Goal: Task Accomplishment & Management: Use online tool/utility

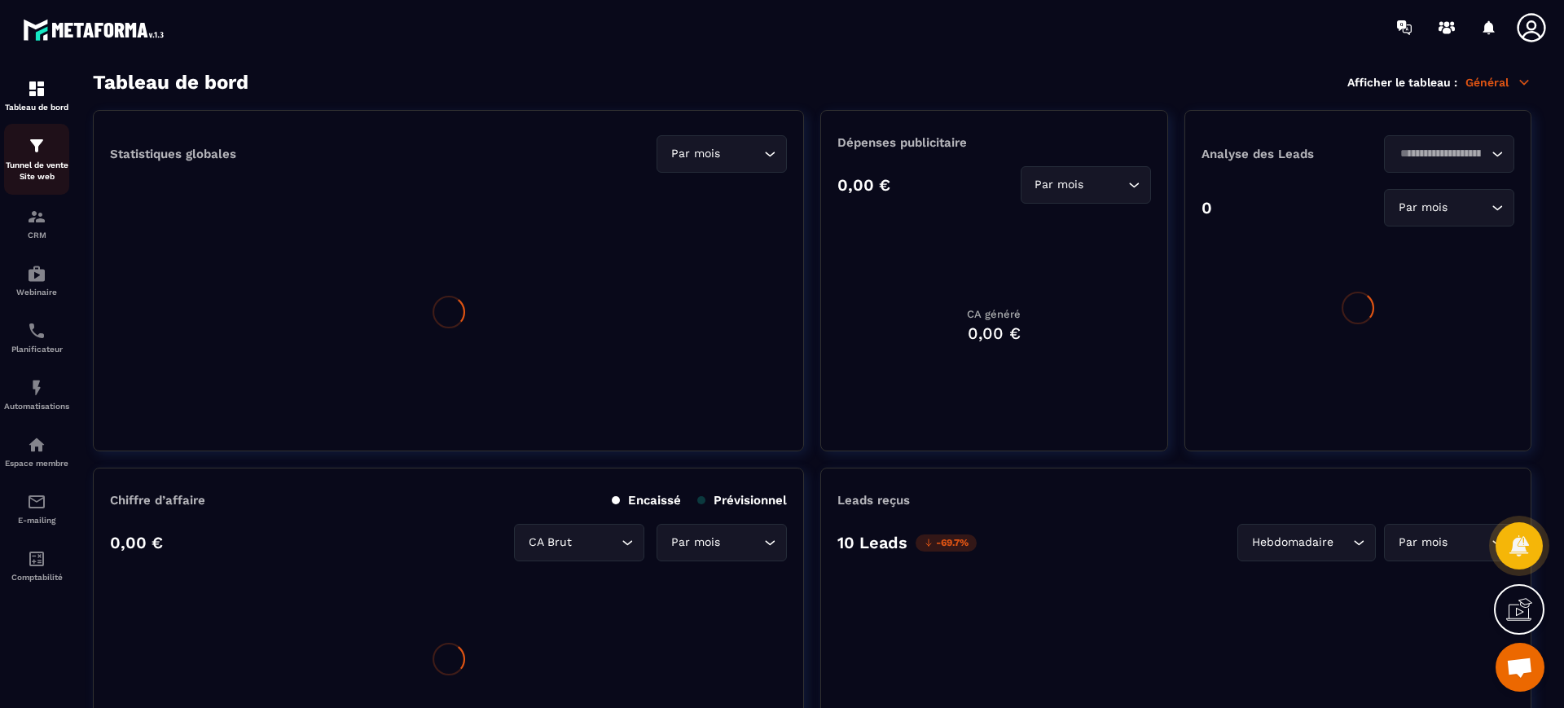
click at [25, 155] on div "Tunnel de vente Site web" at bounding box center [36, 159] width 65 height 46
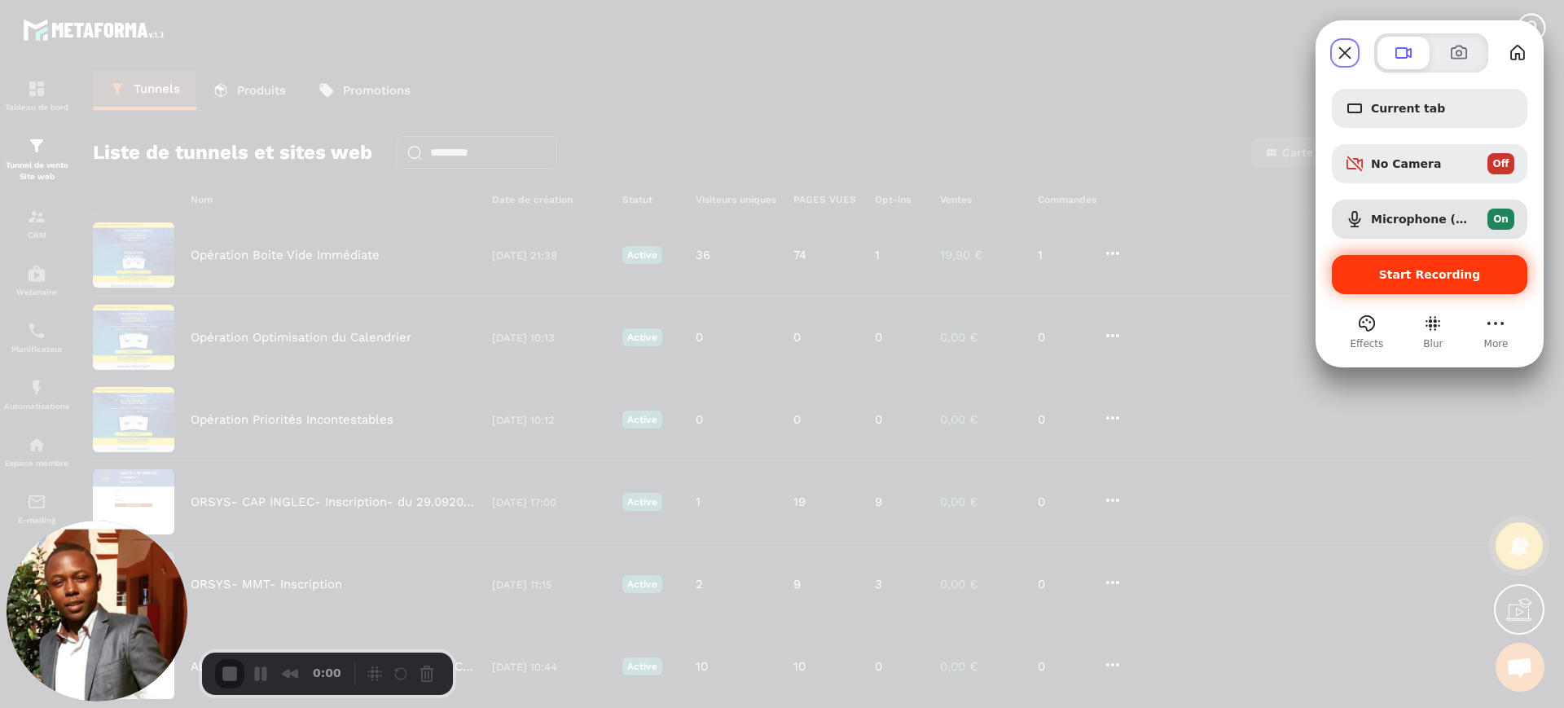
click at [1383, 275] on span "Start Recording" at bounding box center [1429, 274] width 169 height 13
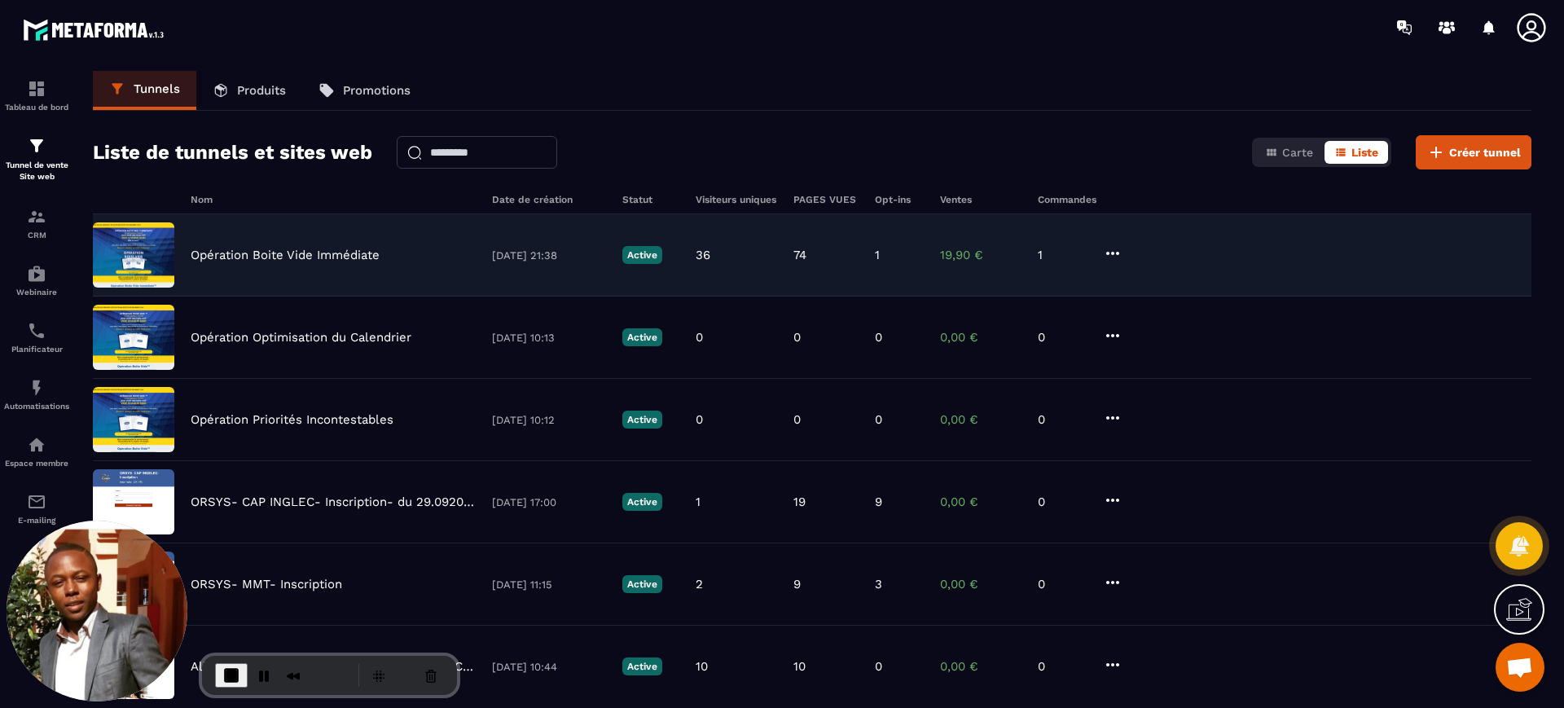
click at [345, 249] on p "Opération Boite Vide Immédiate" at bounding box center [285, 255] width 189 height 15
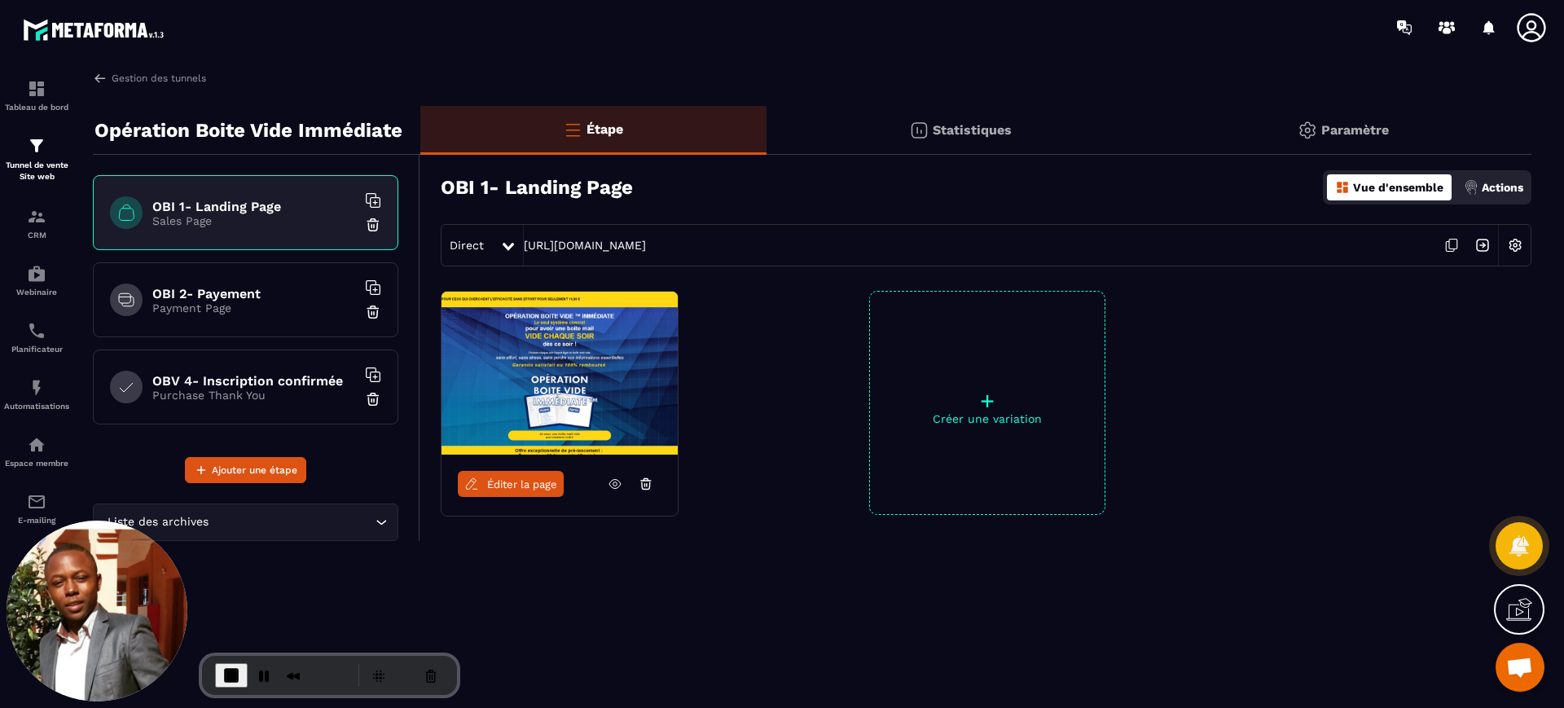
click at [292, 304] on p "Payment Page" at bounding box center [254, 307] width 204 height 13
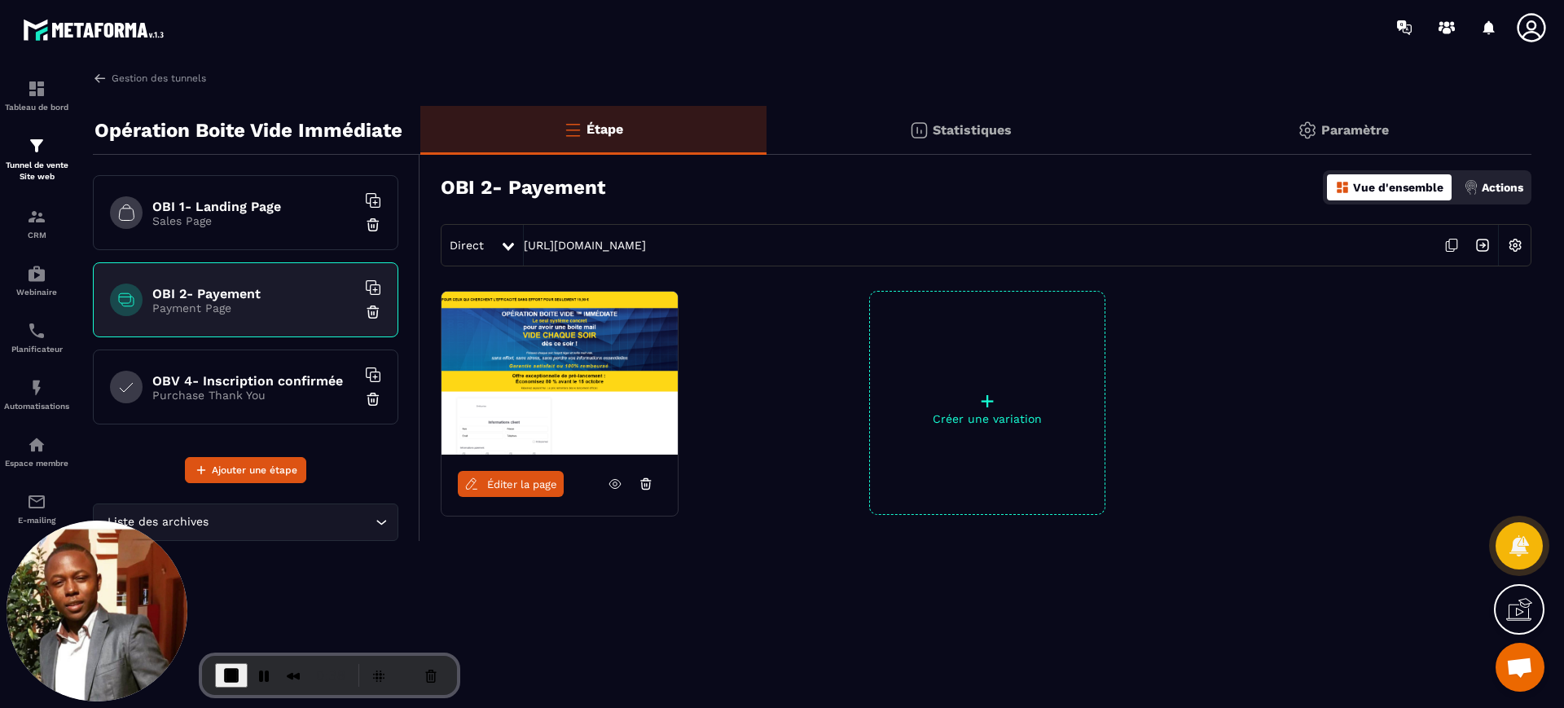
click at [276, 378] on h6 "OBV 4- Inscription confirmée" at bounding box center [254, 380] width 204 height 15
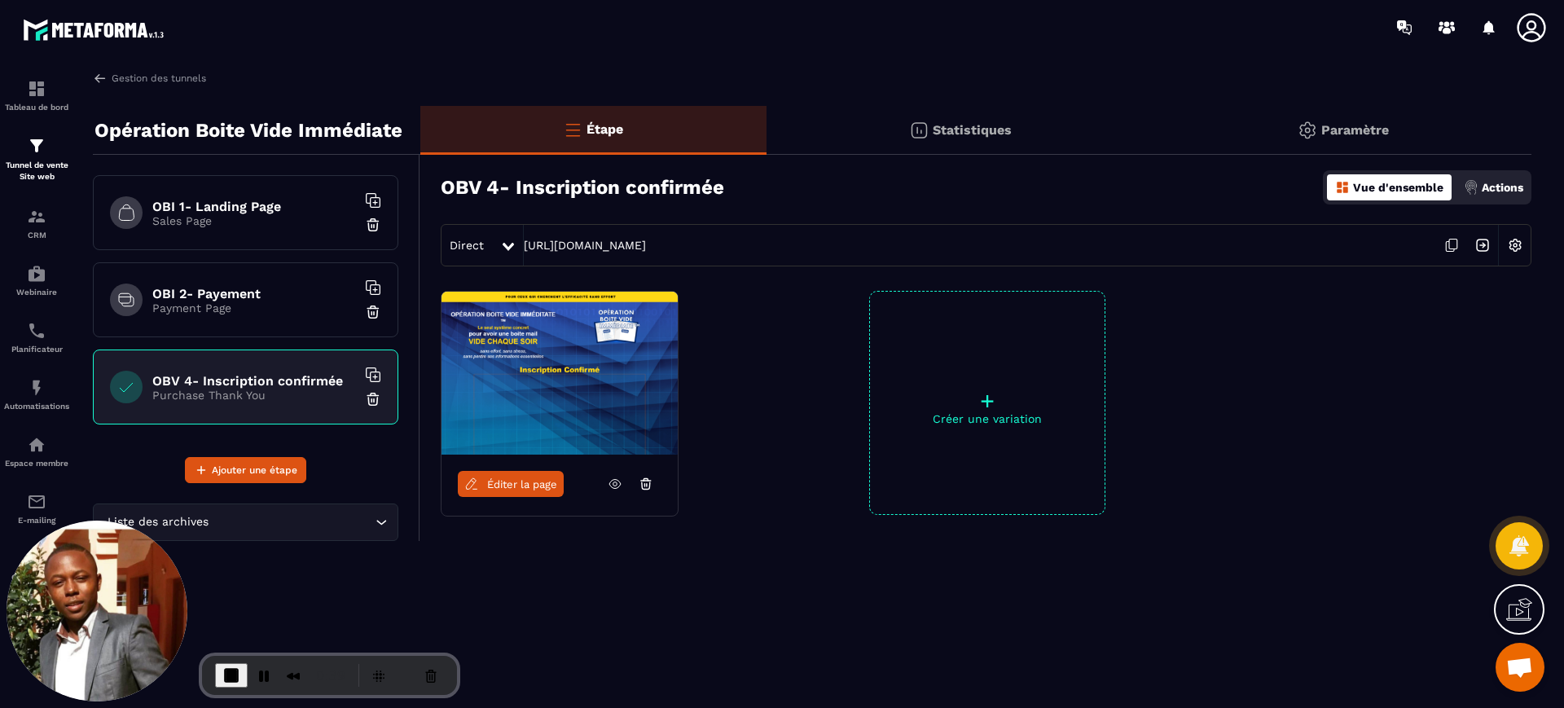
click at [260, 222] on p "Sales Page" at bounding box center [254, 220] width 204 height 13
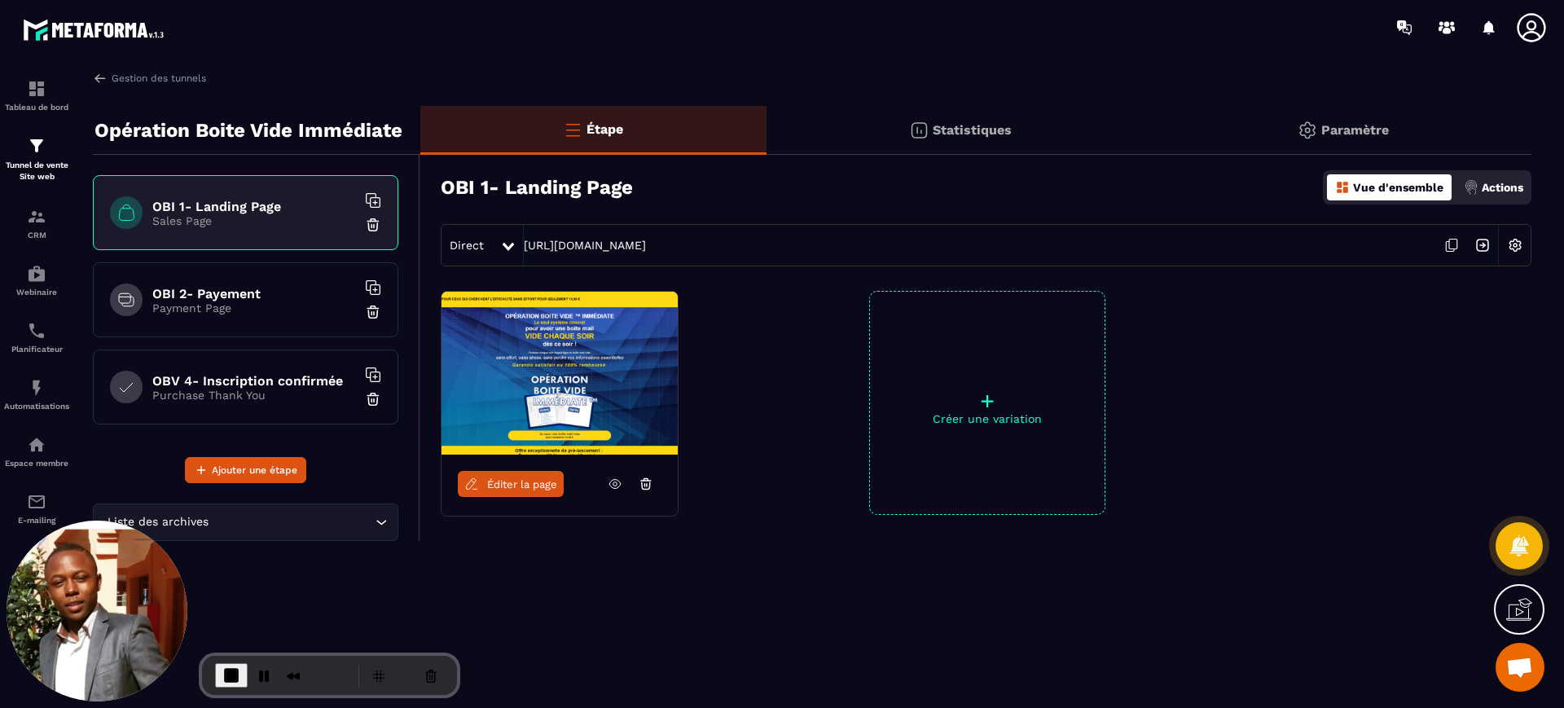
click at [275, 292] on h6 "OBI 2- Payement" at bounding box center [254, 293] width 204 height 15
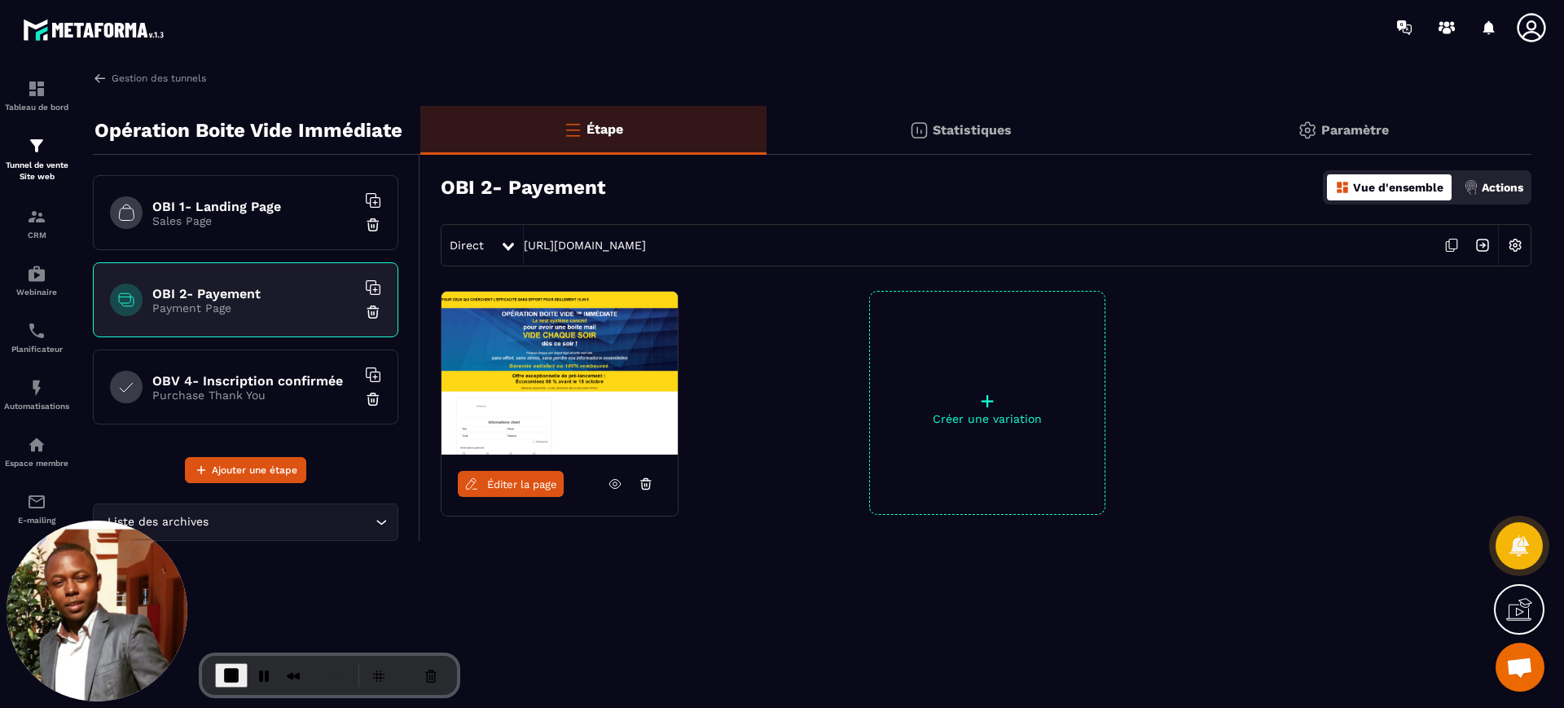
click at [249, 373] on h6 "OBV 4- Inscription confirmée" at bounding box center [254, 380] width 204 height 15
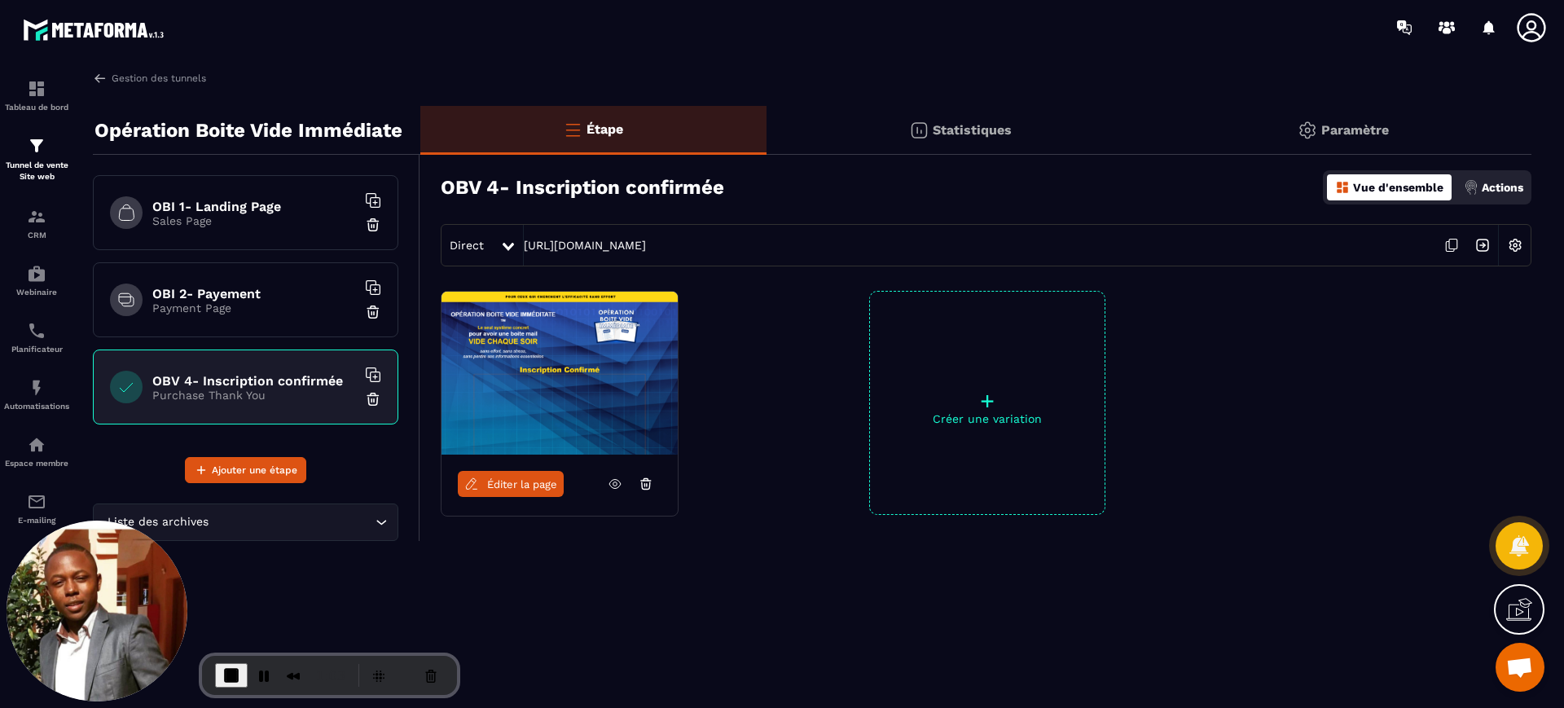
click at [241, 222] on p "Sales Page" at bounding box center [254, 220] width 204 height 13
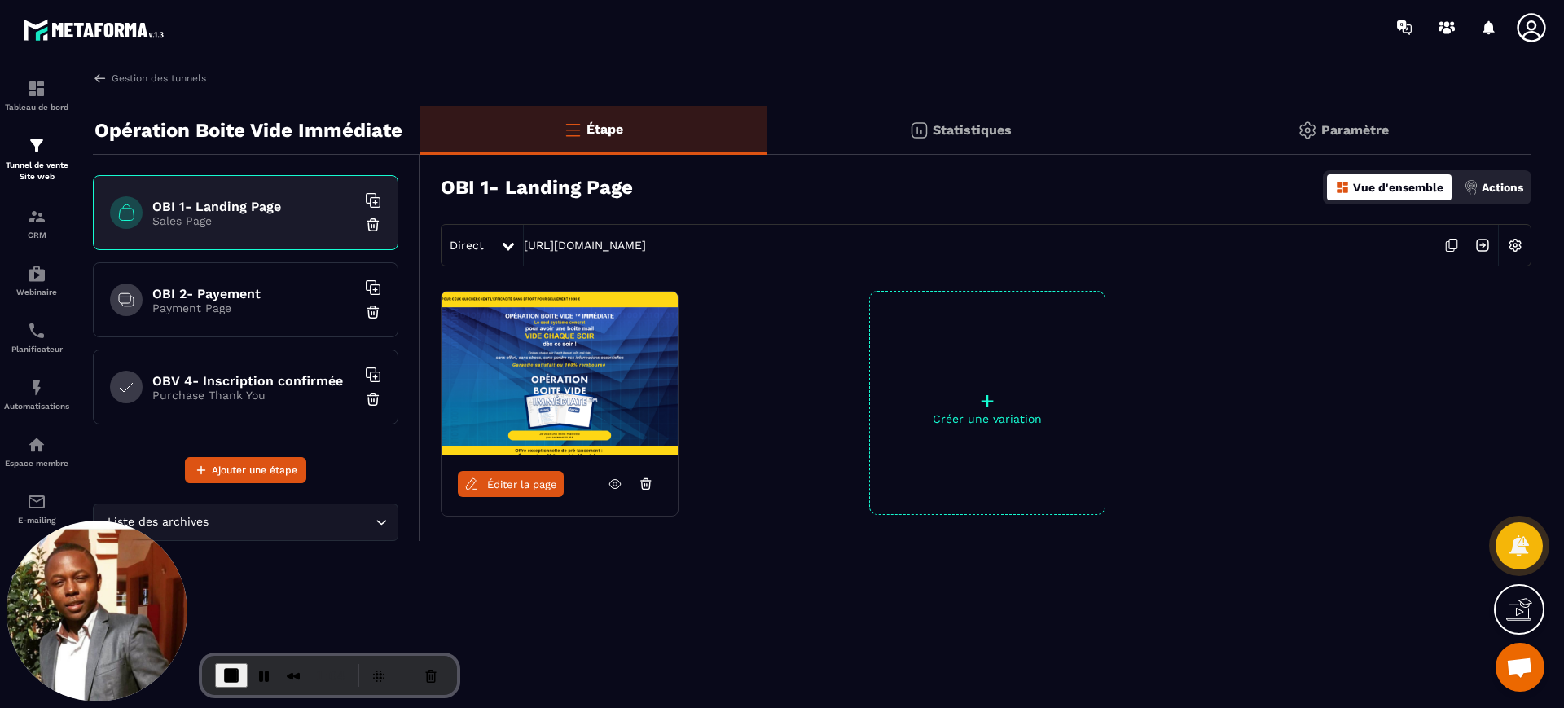
click at [227, 292] on h6 "OBI 2- Payement" at bounding box center [254, 293] width 204 height 15
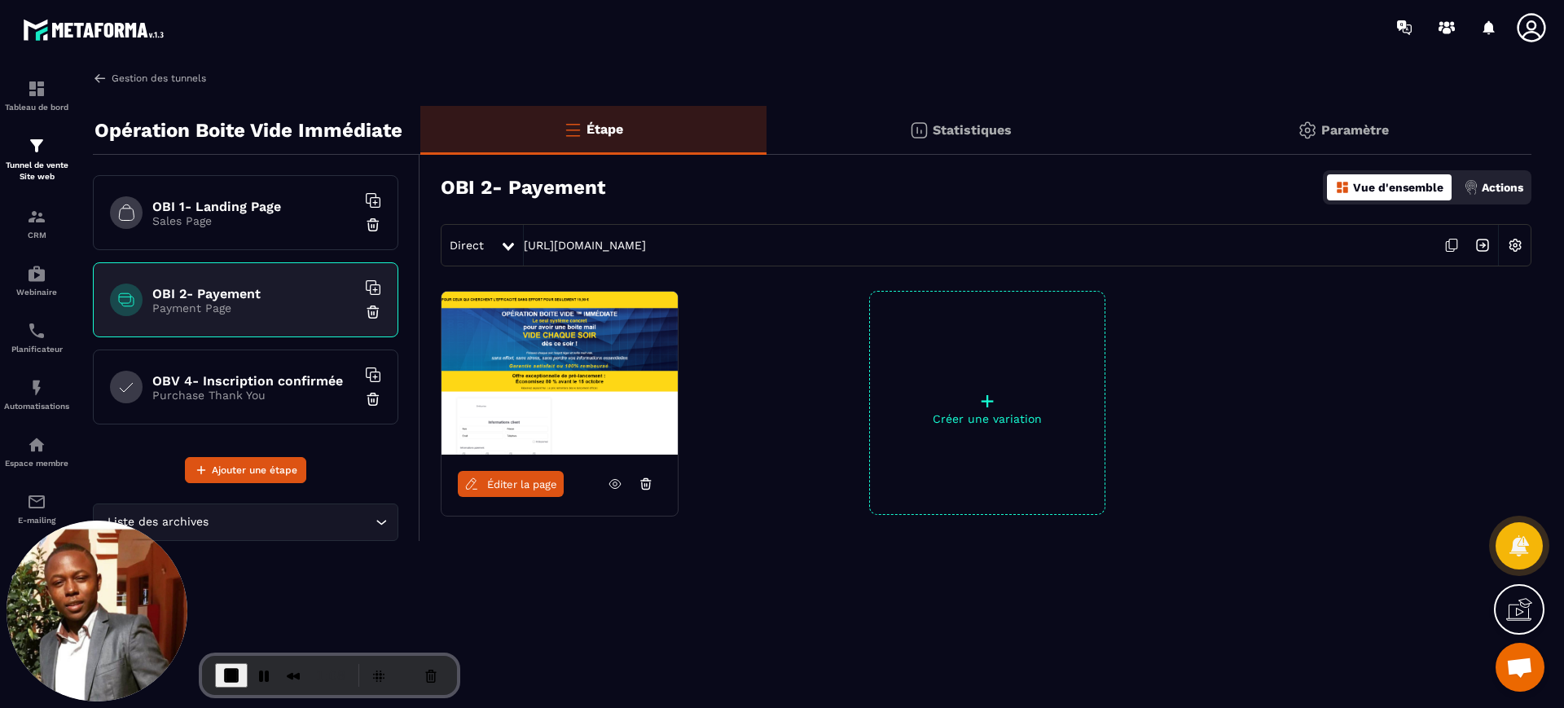
click at [139, 77] on link "Gestion des tunnels" at bounding box center [149, 78] width 113 height 15
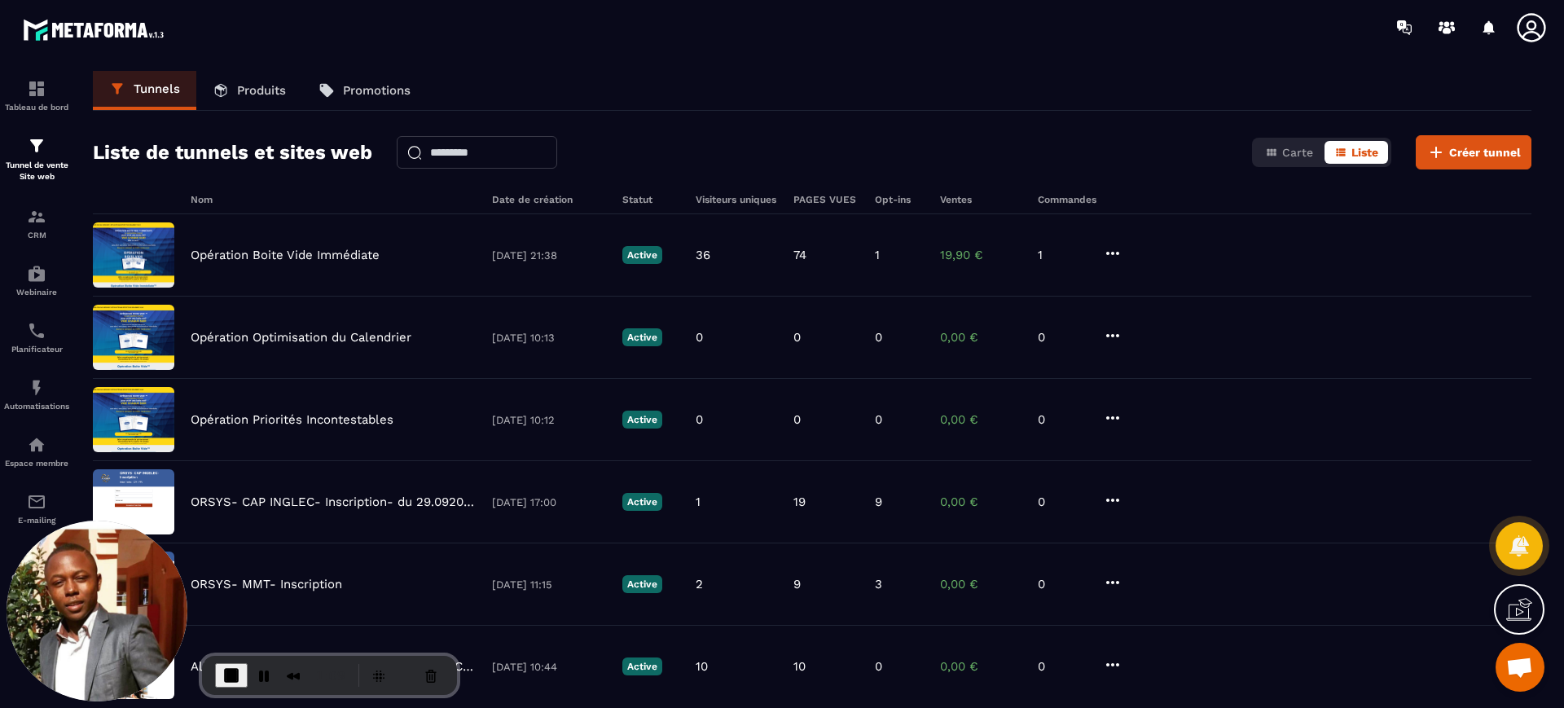
click at [266, 99] on link "Produits" at bounding box center [249, 90] width 106 height 39
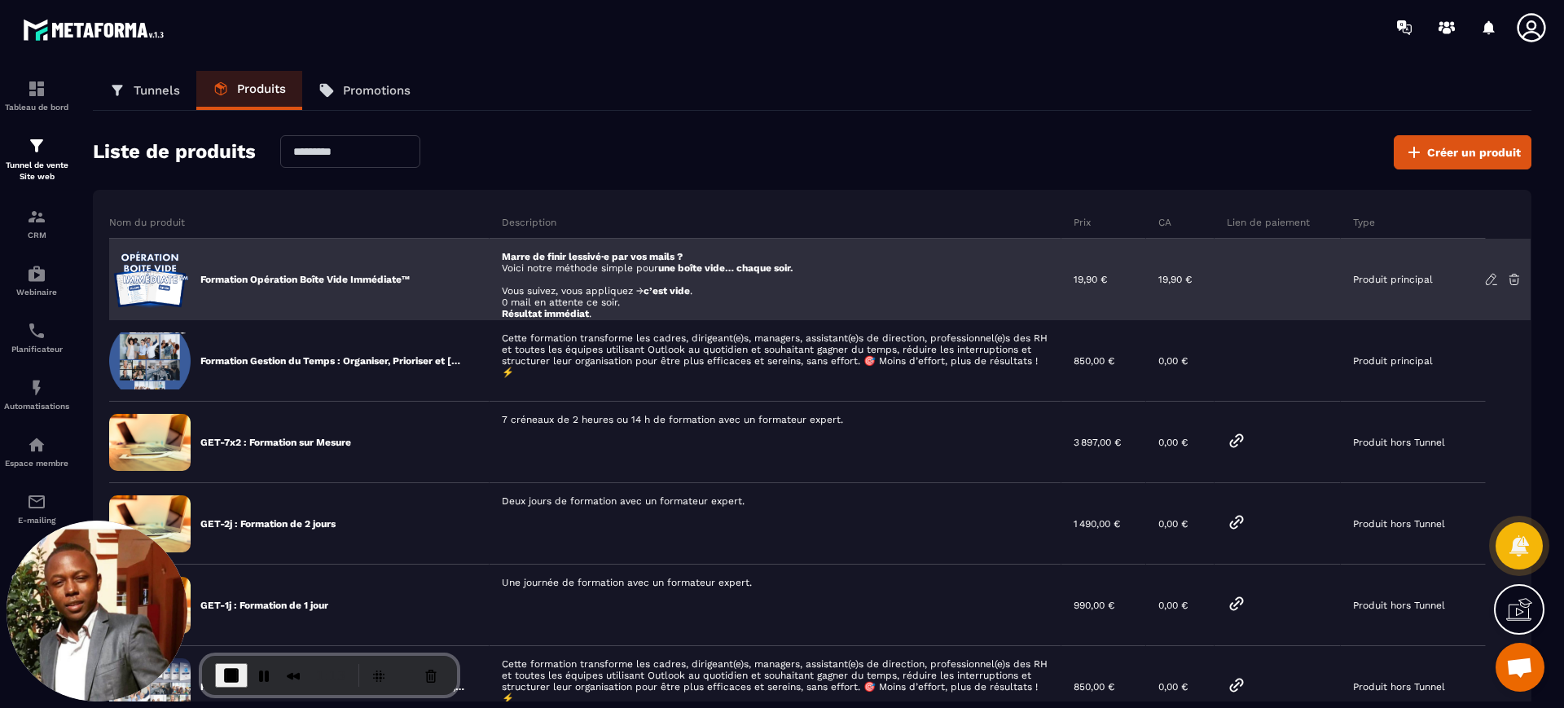
click at [1490, 282] on icon at bounding box center [1491, 279] width 15 height 15
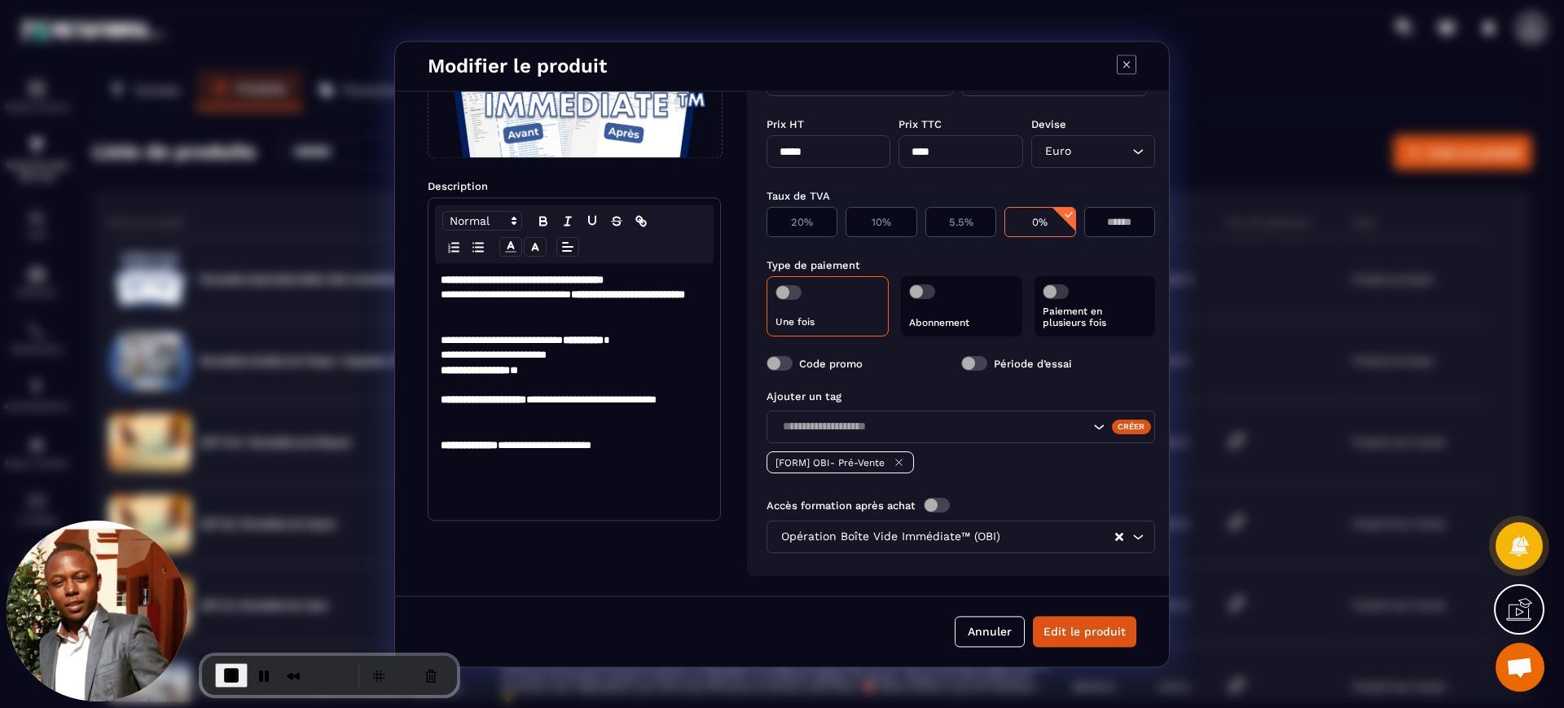
scroll to position [167, 0]
click at [1130, 63] on icon "Modal window" at bounding box center [1127, 65] width 20 height 20
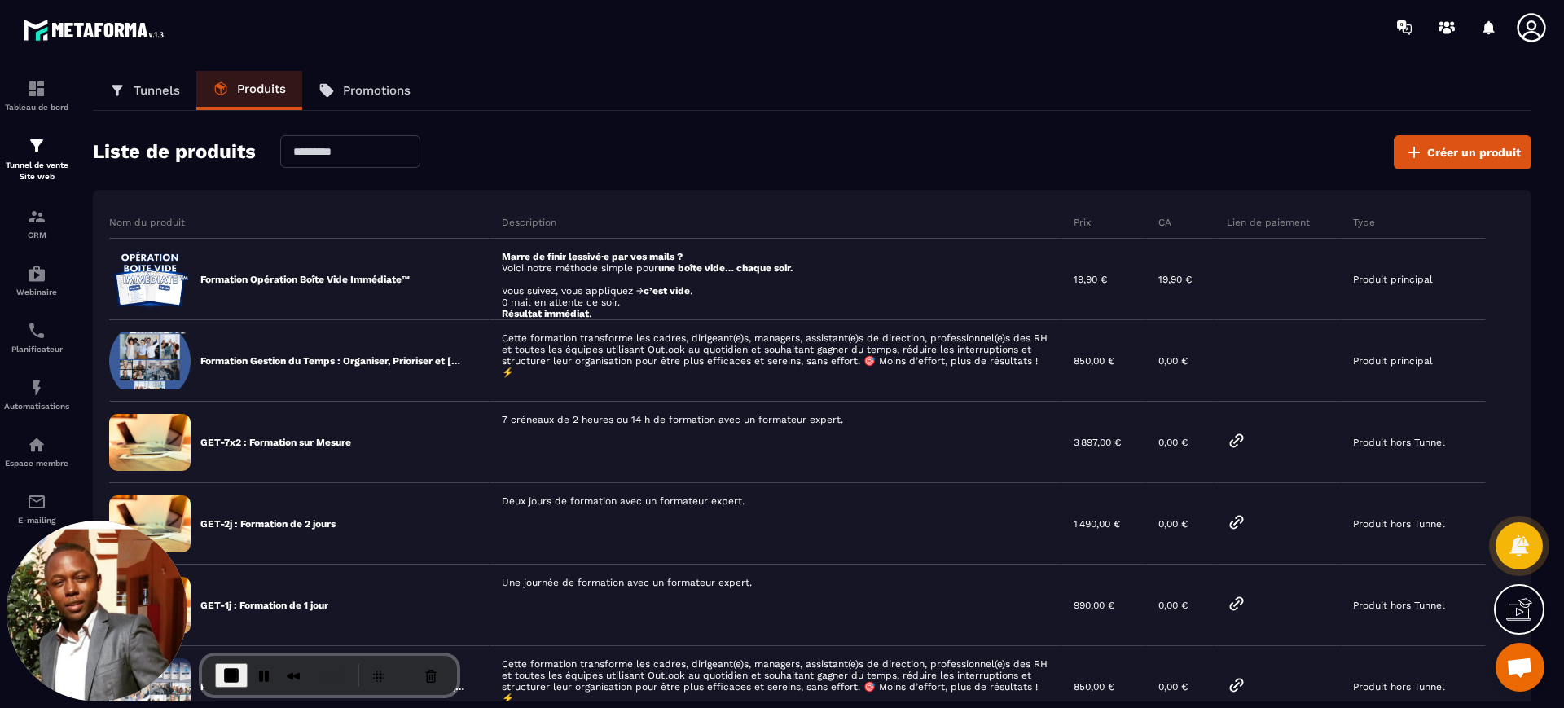
scroll to position [152, 0]
click at [32, 455] on div "Espace membre" at bounding box center [36, 451] width 65 height 33
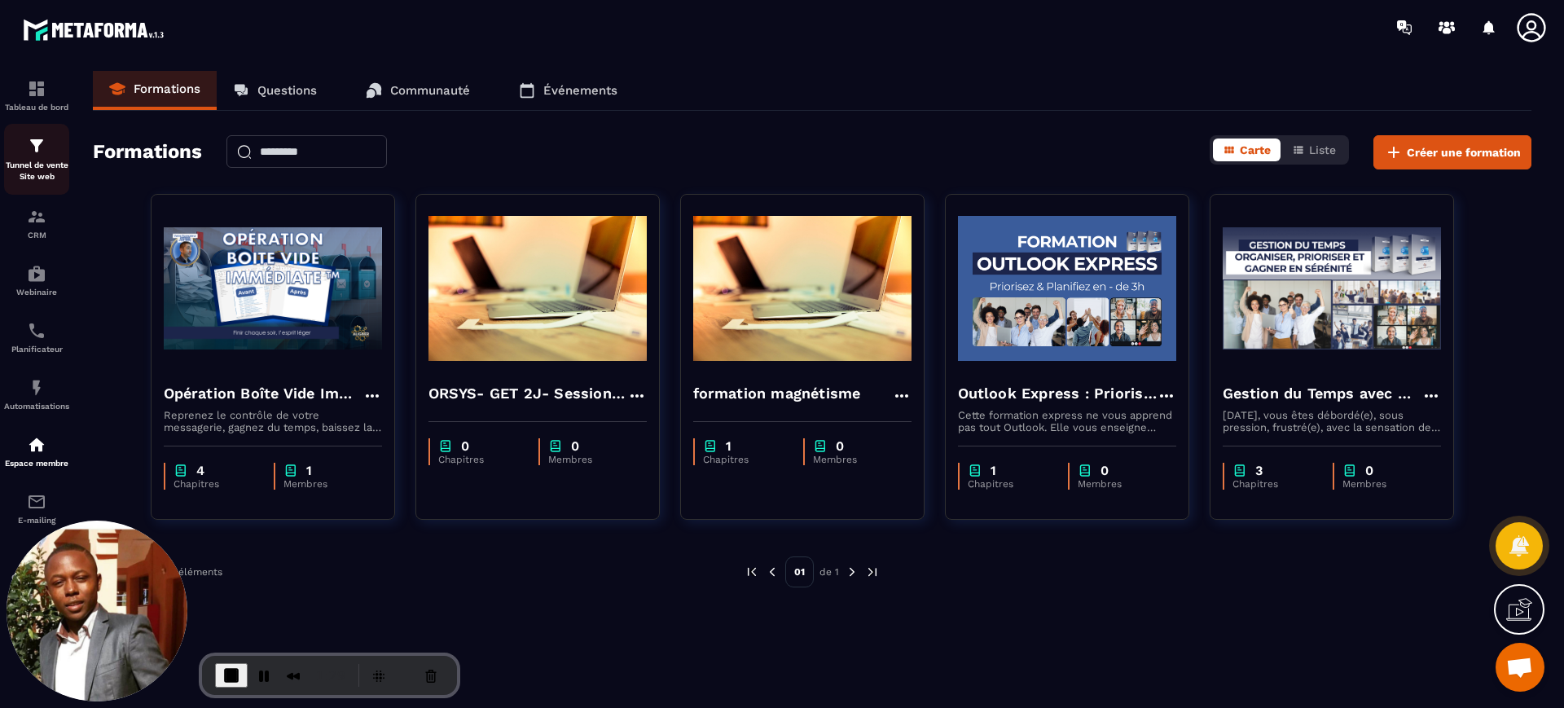
click at [44, 164] on p "Tunnel de vente Site web" at bounding box center [36, 171] width 65 height 23
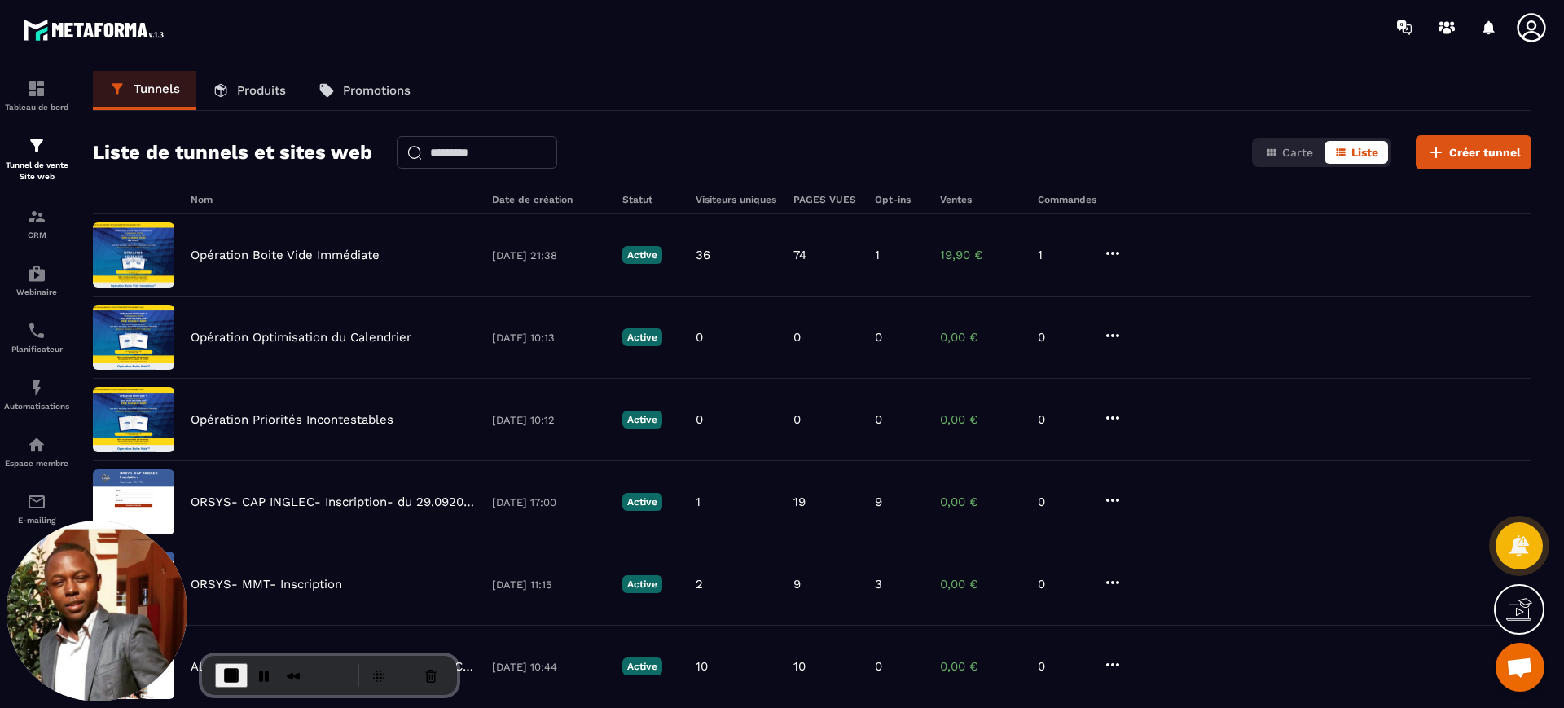
click at [253, 75] on link "Produits" at bounding box center [249, 90] width 106 height 39
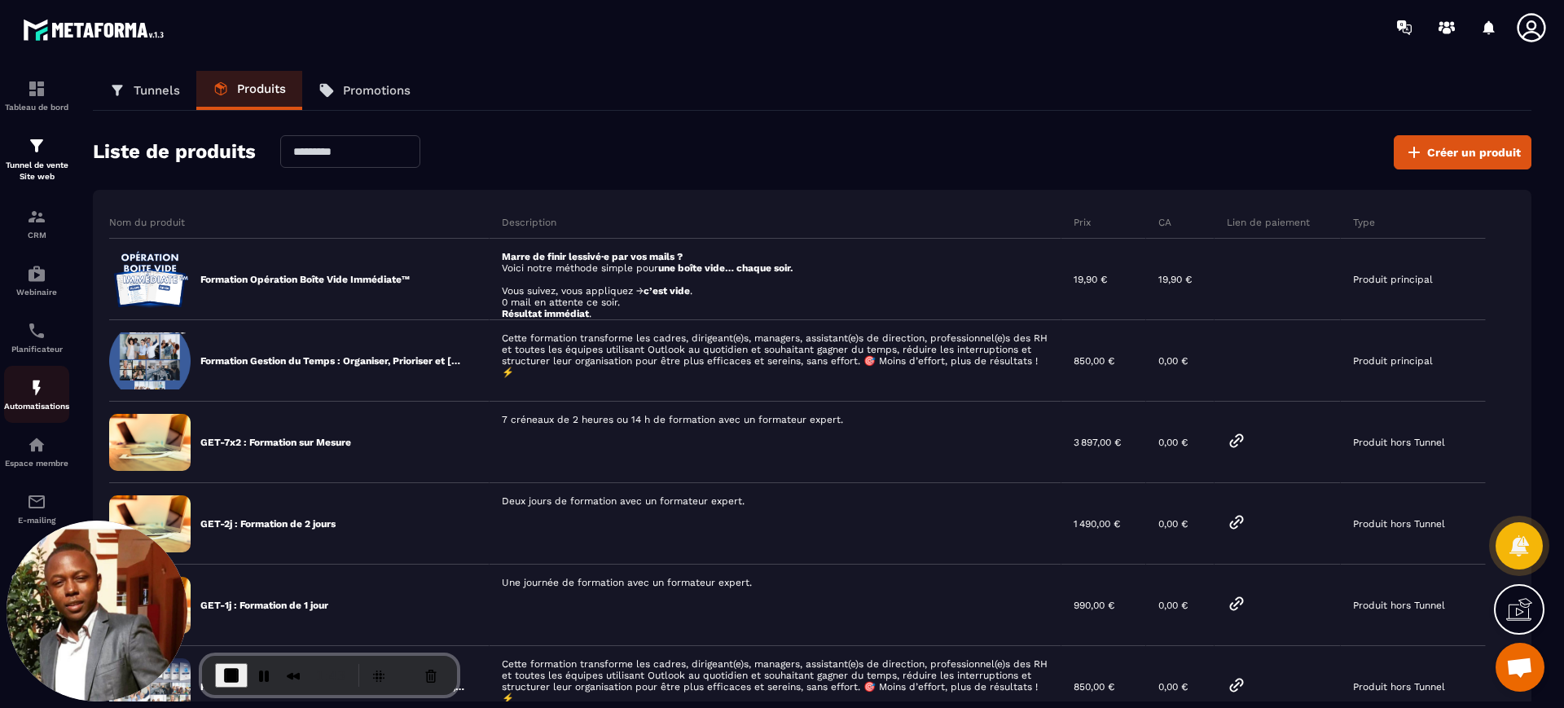
click at [28, 380] on img at bounding box center [37, 388] width 20 height 20
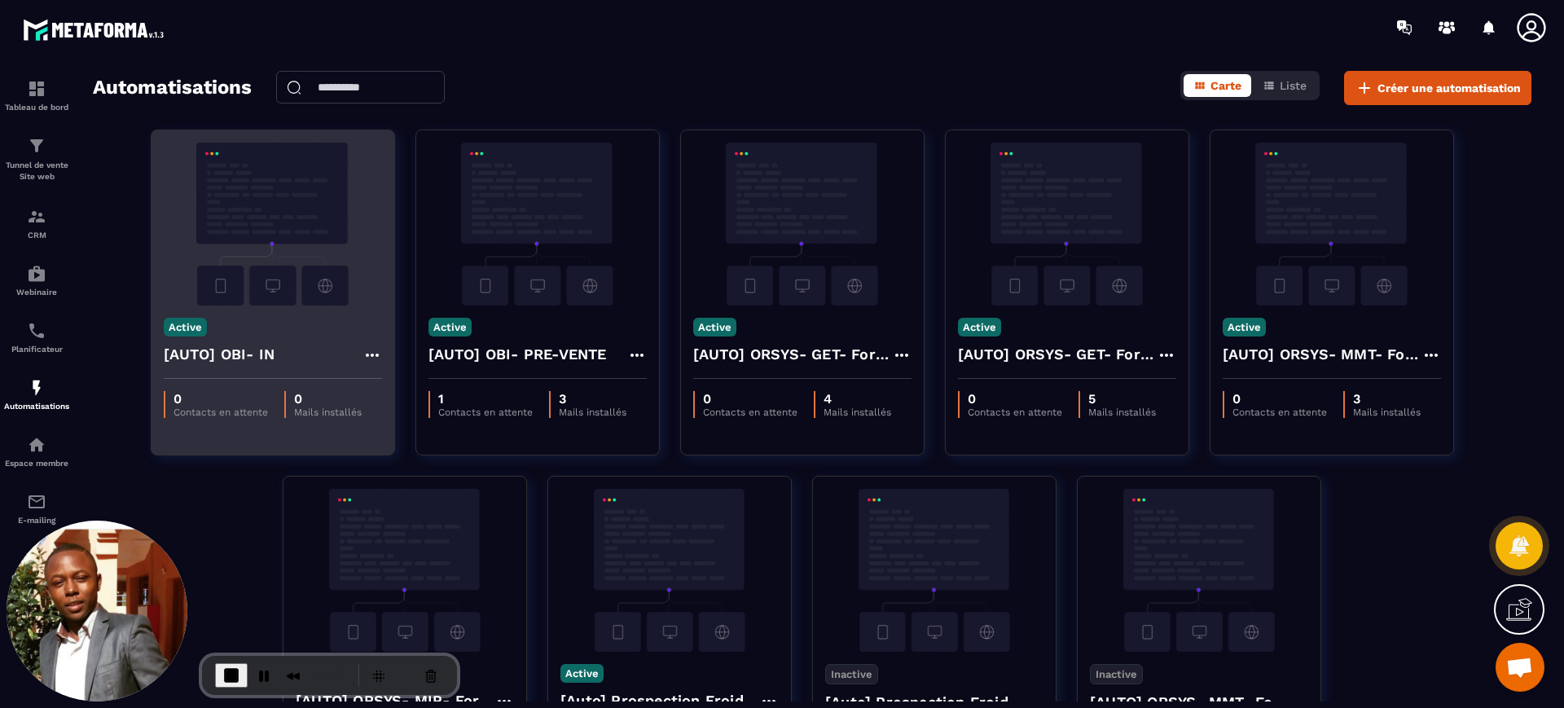
click at [242, 245] on img at bounding box center [273, 224] width 218 height 163
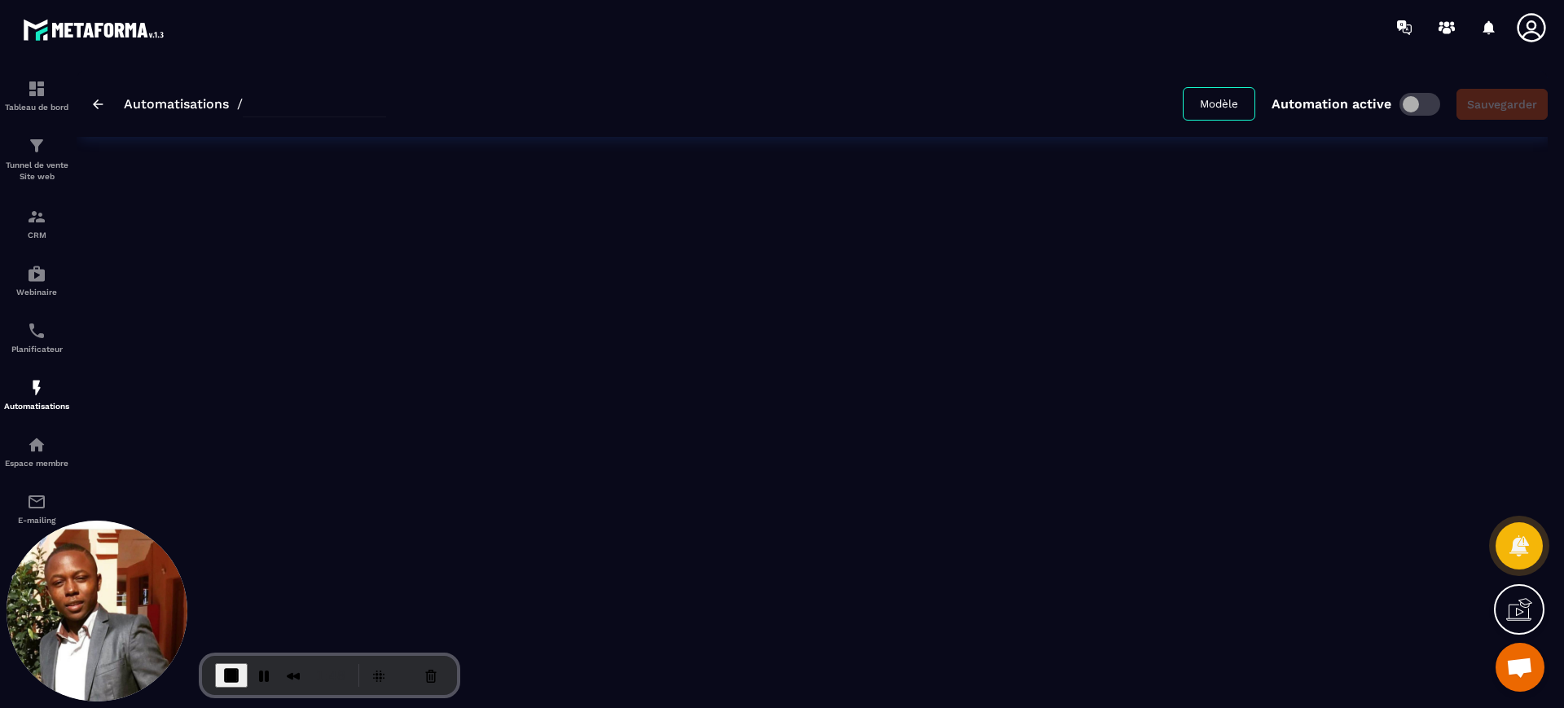
type input "**********"
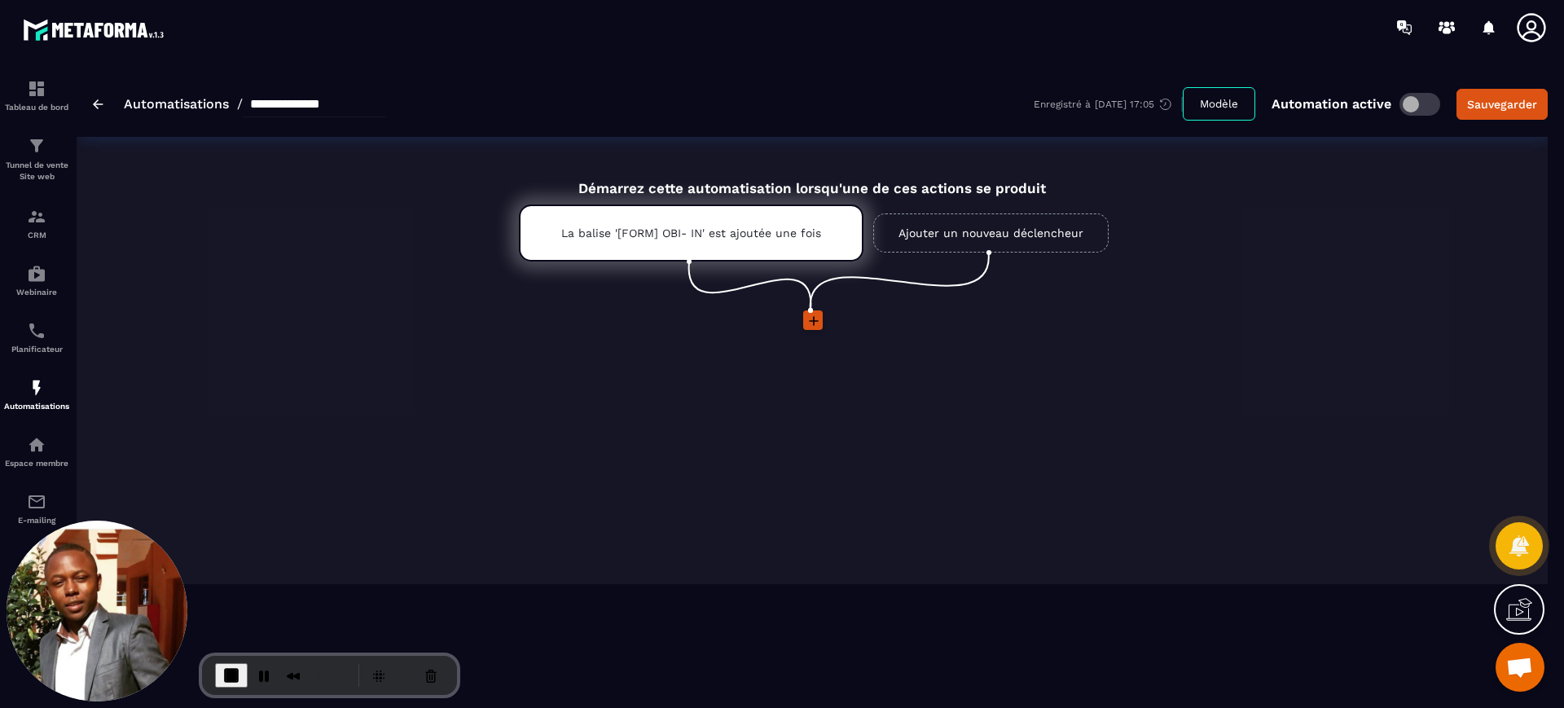
click at [944, 238] on link "Ajouter un nouveau déclencheur" at bounding box center [990, 232] width 235 height 39
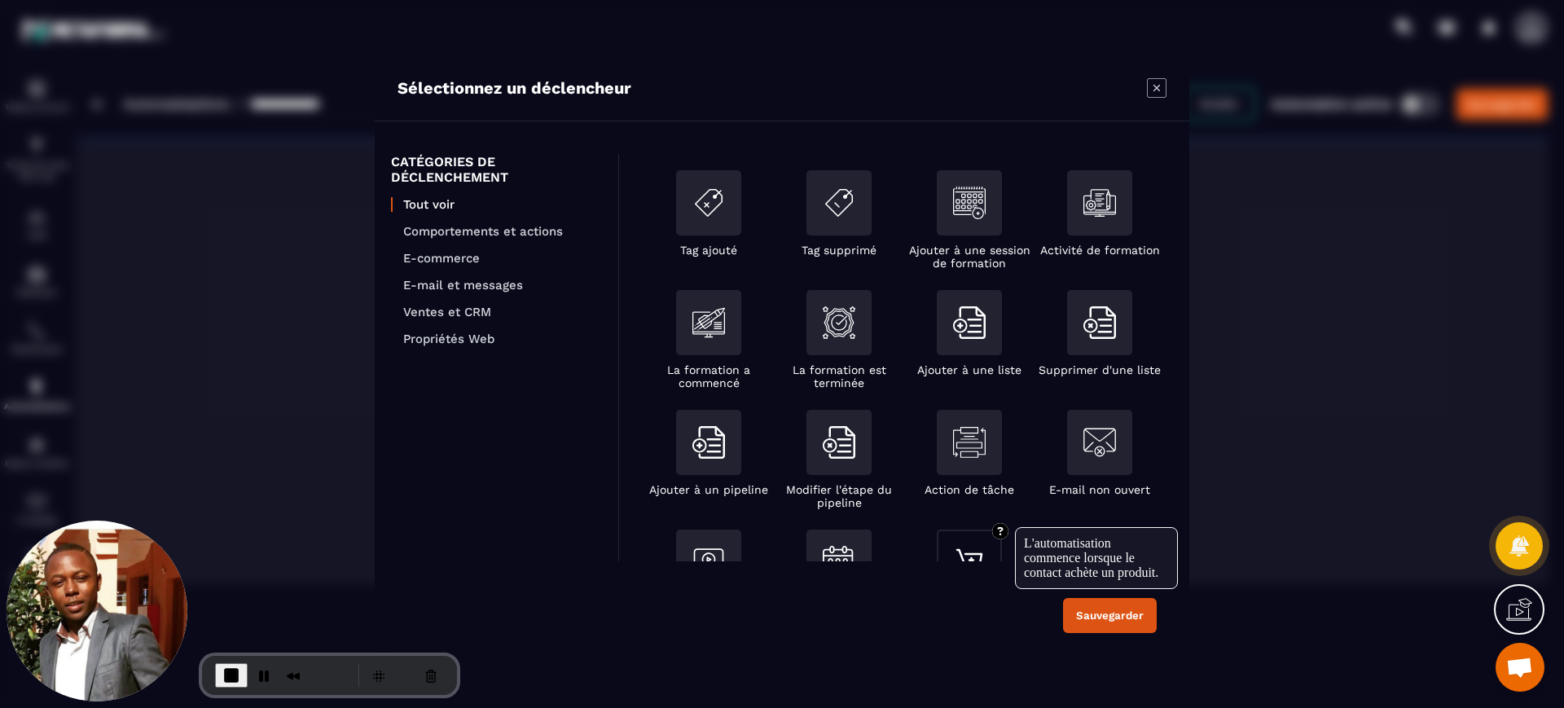
click at [958, 550] on img "Modal window" at bounding box center [969, 562] width 33 height 33
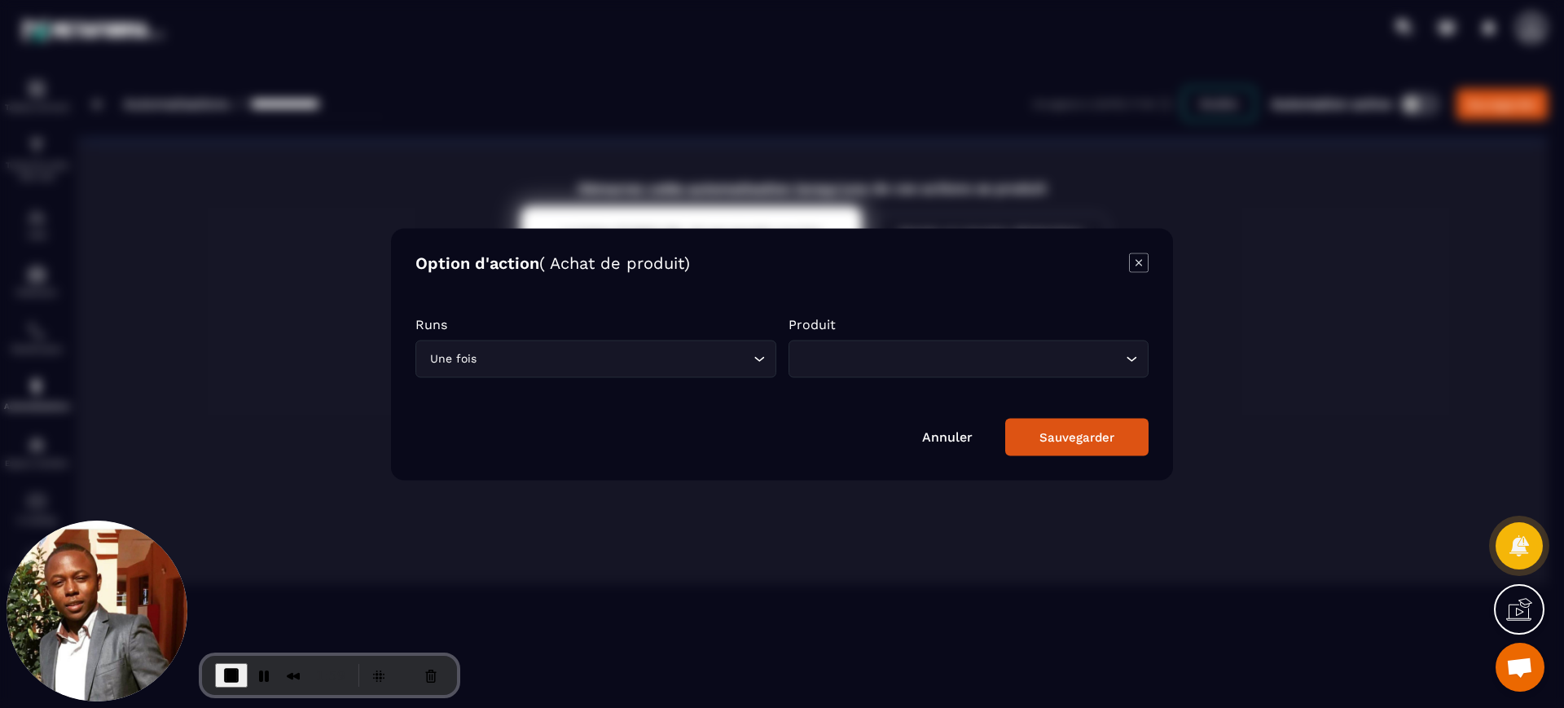
click at [835, 367] on div "Loading..." at bounding box center [969, 358] width 361 height 37
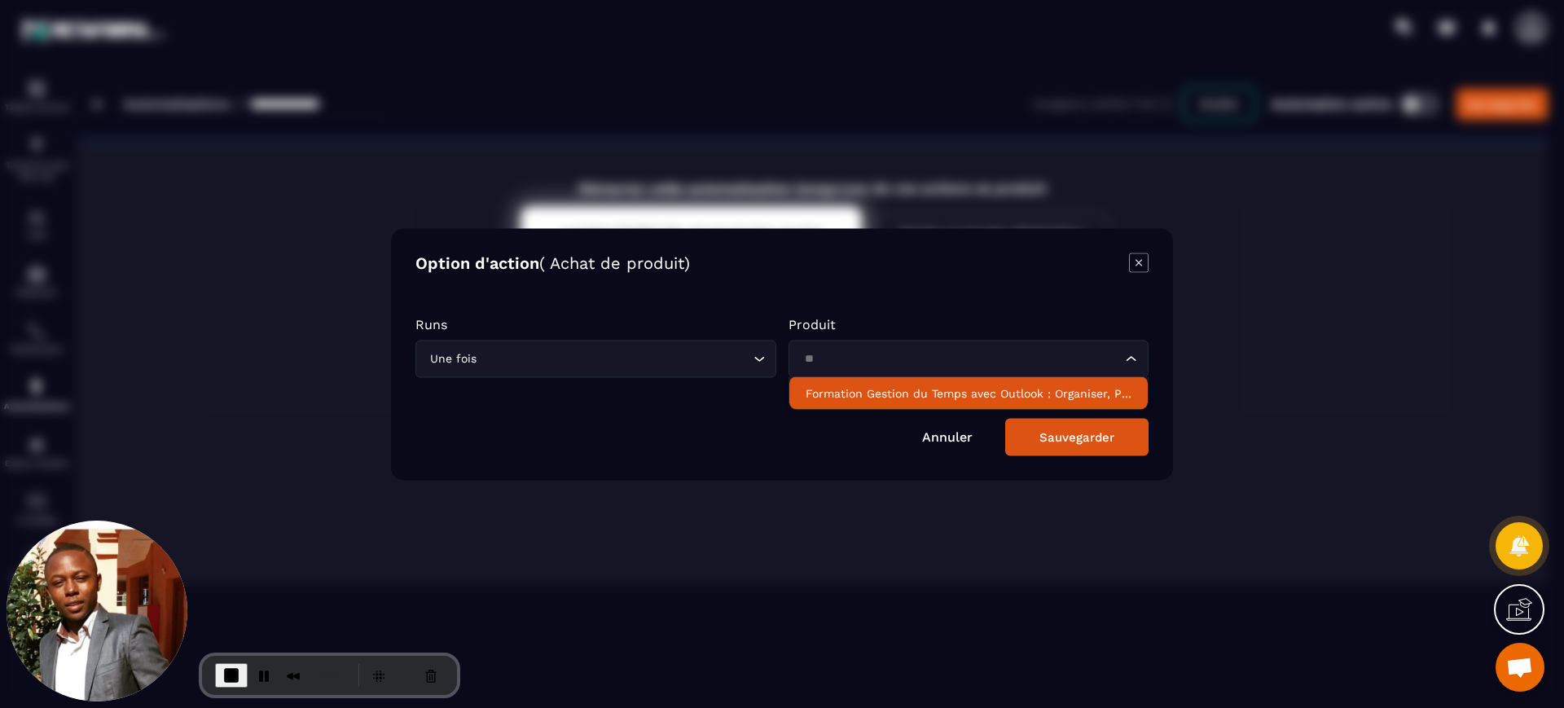
type input "*"
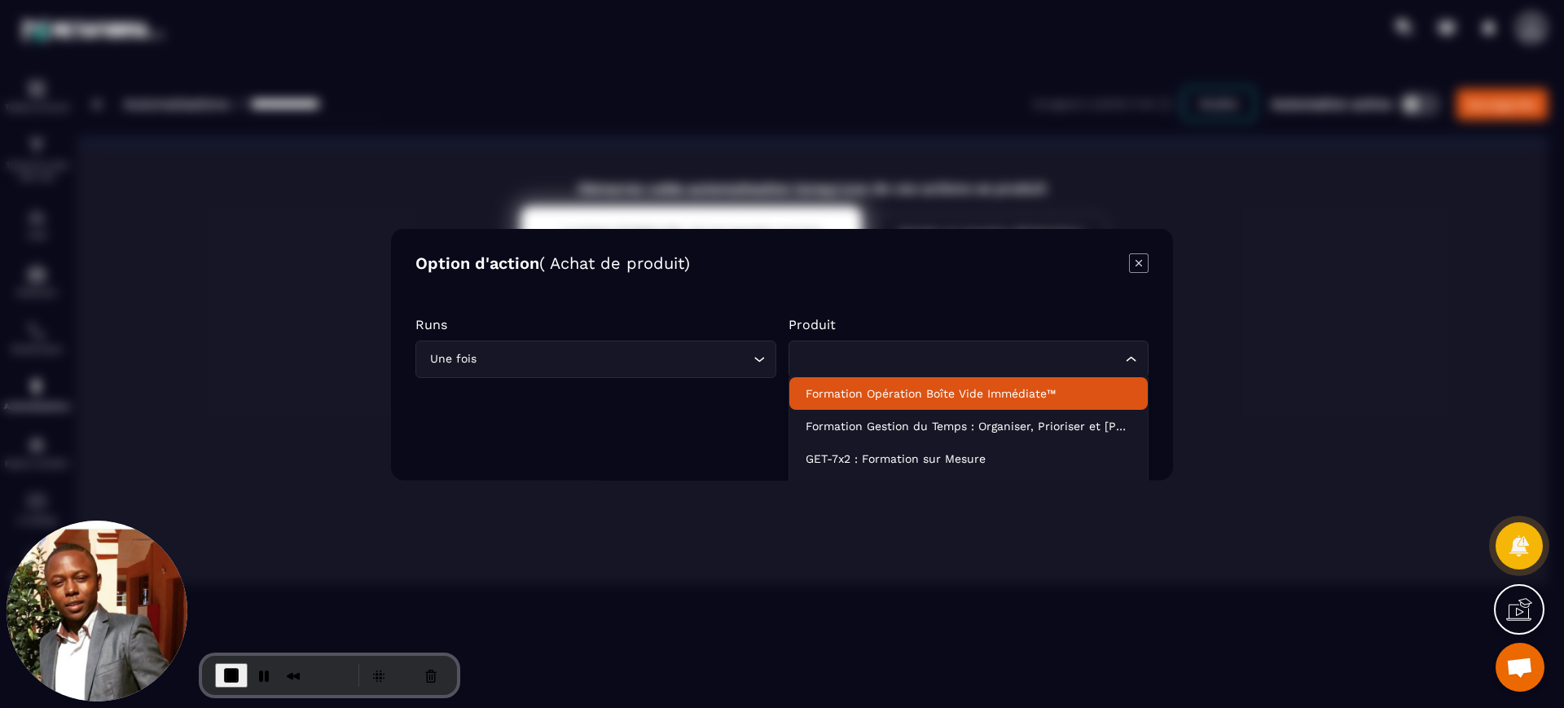
click at [857, 396] on p "Formation Opération Boîte Vide Immédiate™" at bounding box center [969, 393] width 327 height 16
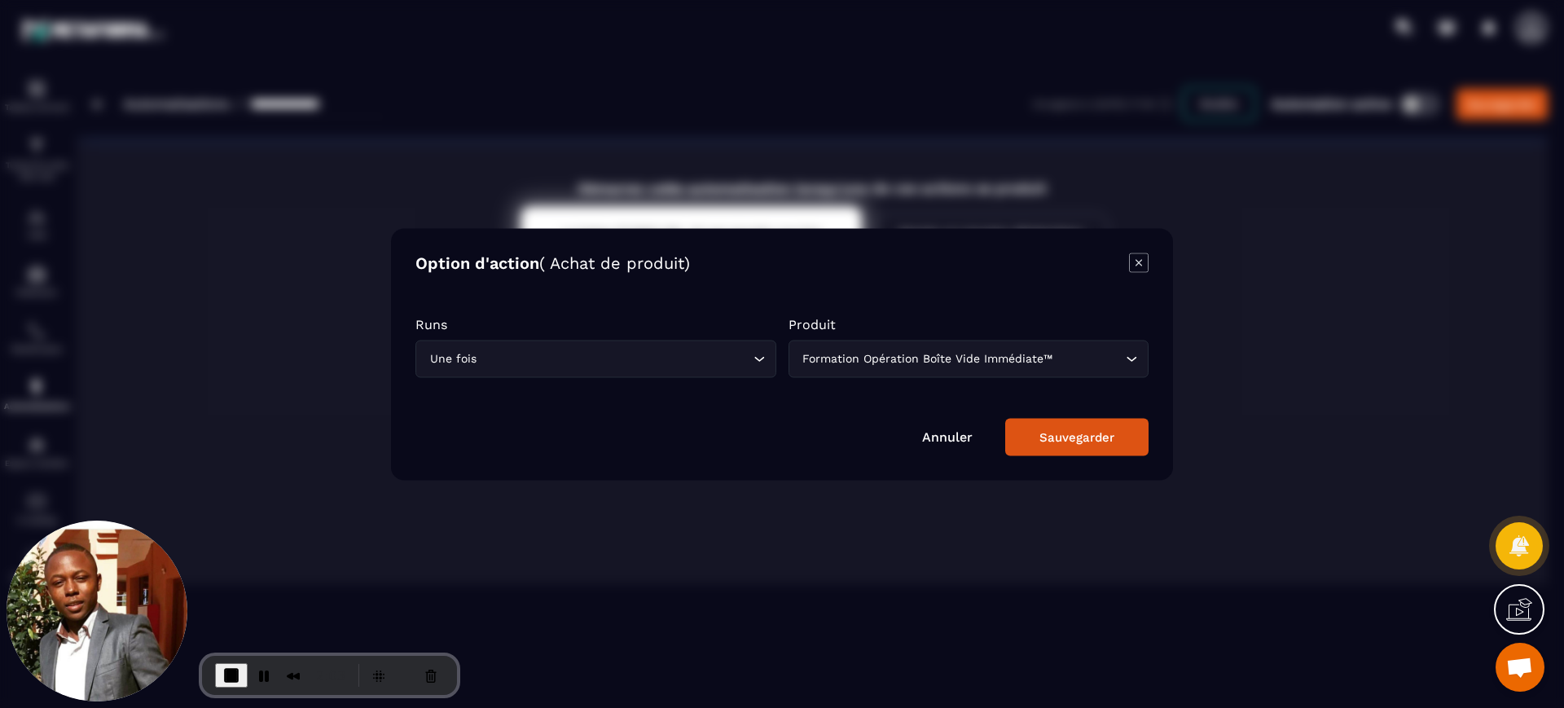
click at [1077, 446] on button "Sauvegarder" at bounding box center [1076, 436] width 143 height 37
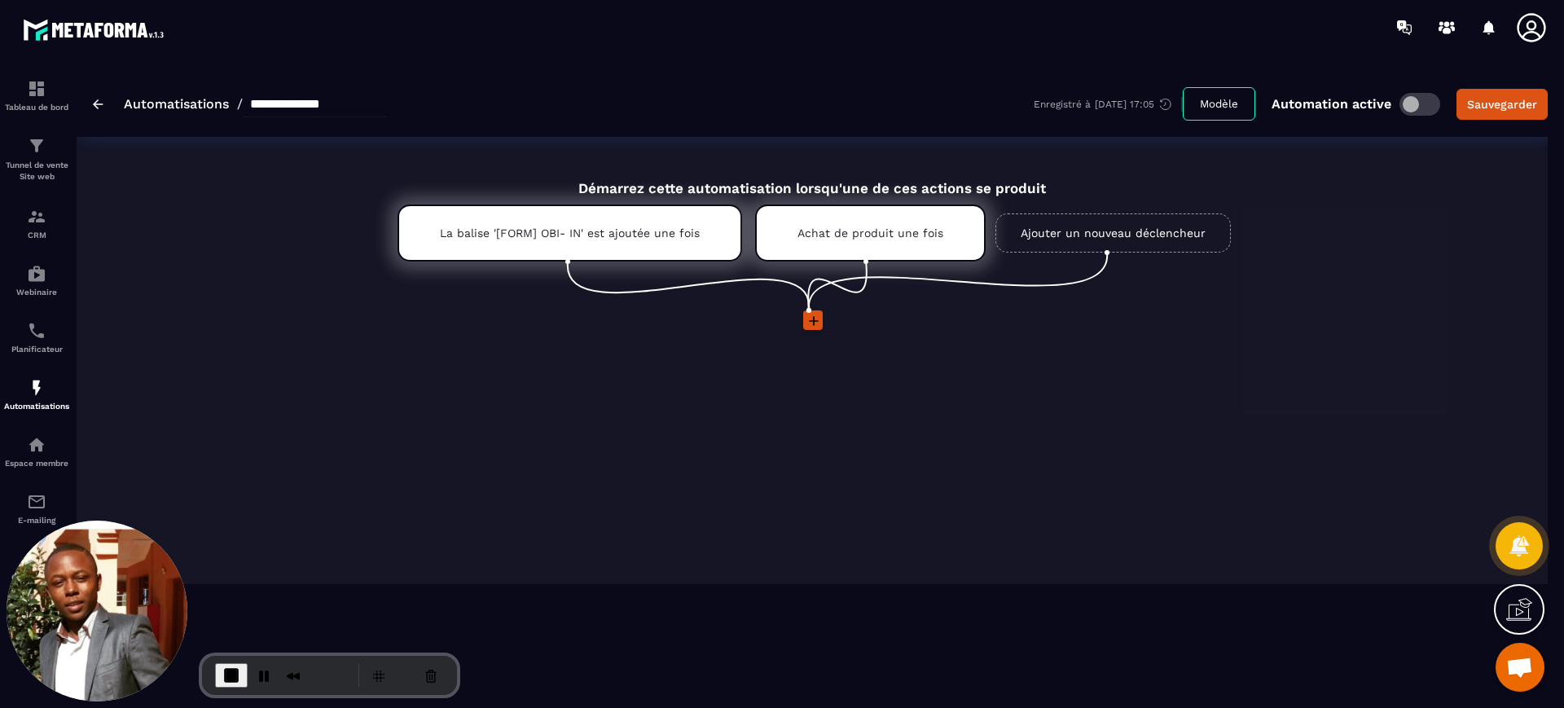
click at [812, 320] on icon at bounding box center [814, 321] width 10 height 10
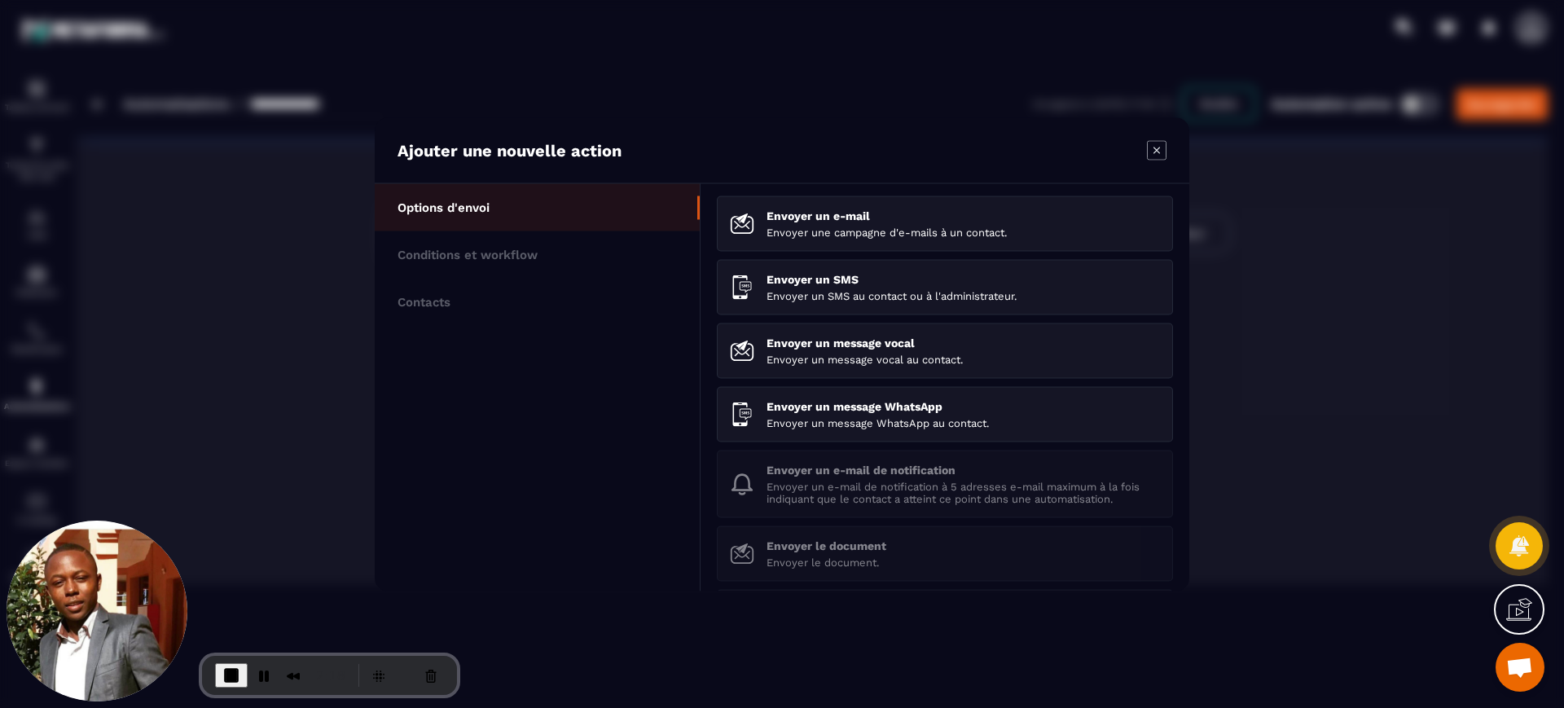
click at [1159, 150] on icon "Modal window" at bounding box center [1157, 150] width 20 height 20
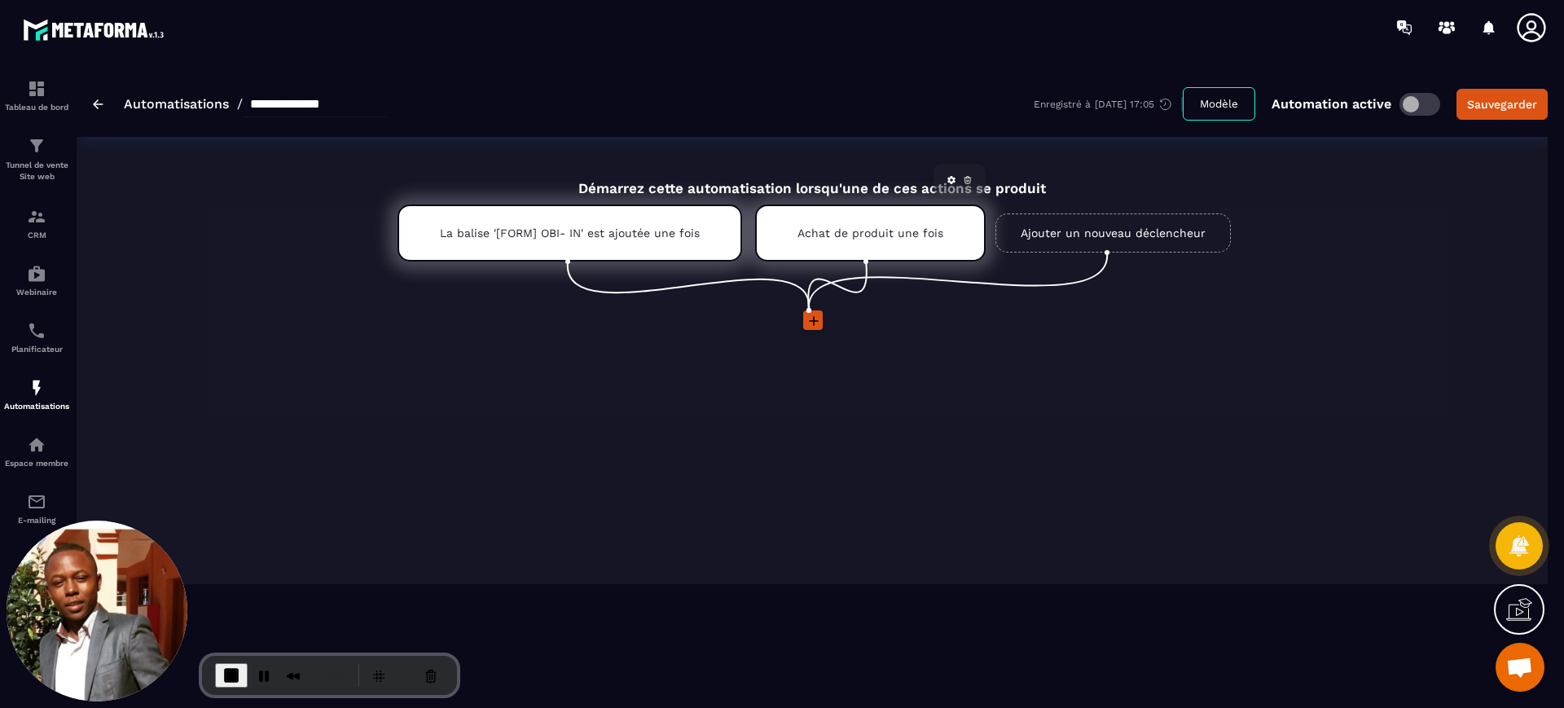
click at [967, 177] on icon at bounding box center [968, 180] width 10 height 10
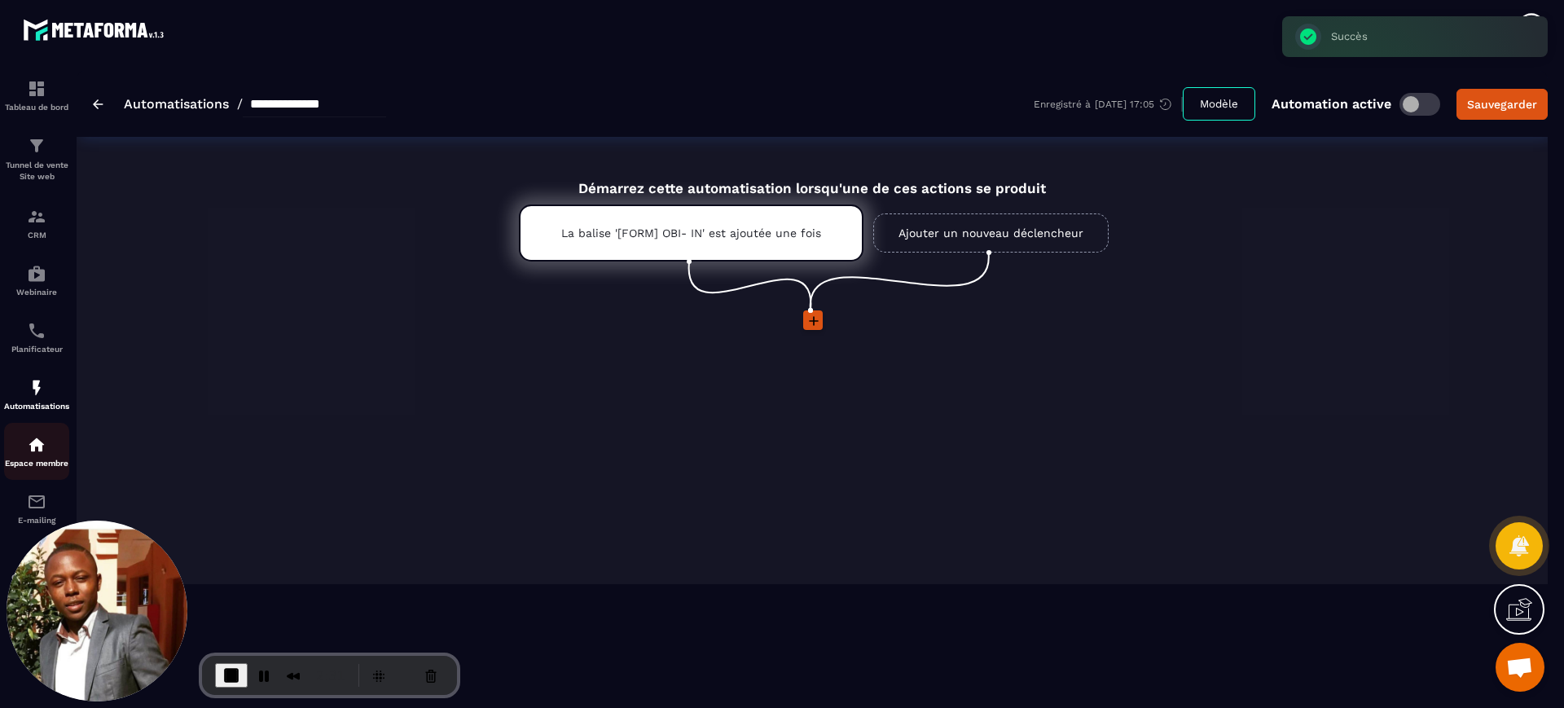
click at [43, 460] on p "Espace membre" at bounding box center [36, 463] width 65 height 9
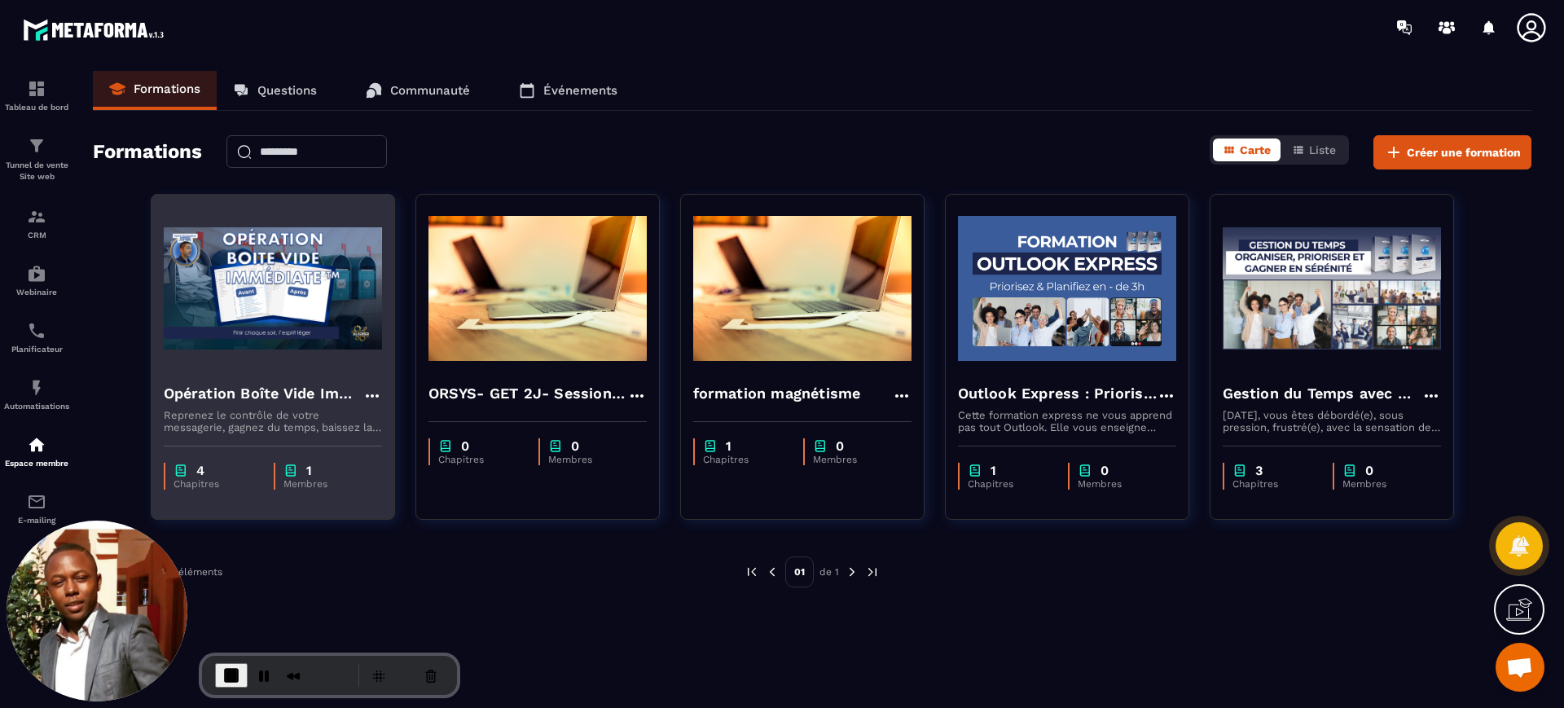
click at [309, 358] on img at bounding box center [273, 288] width 218 height 163
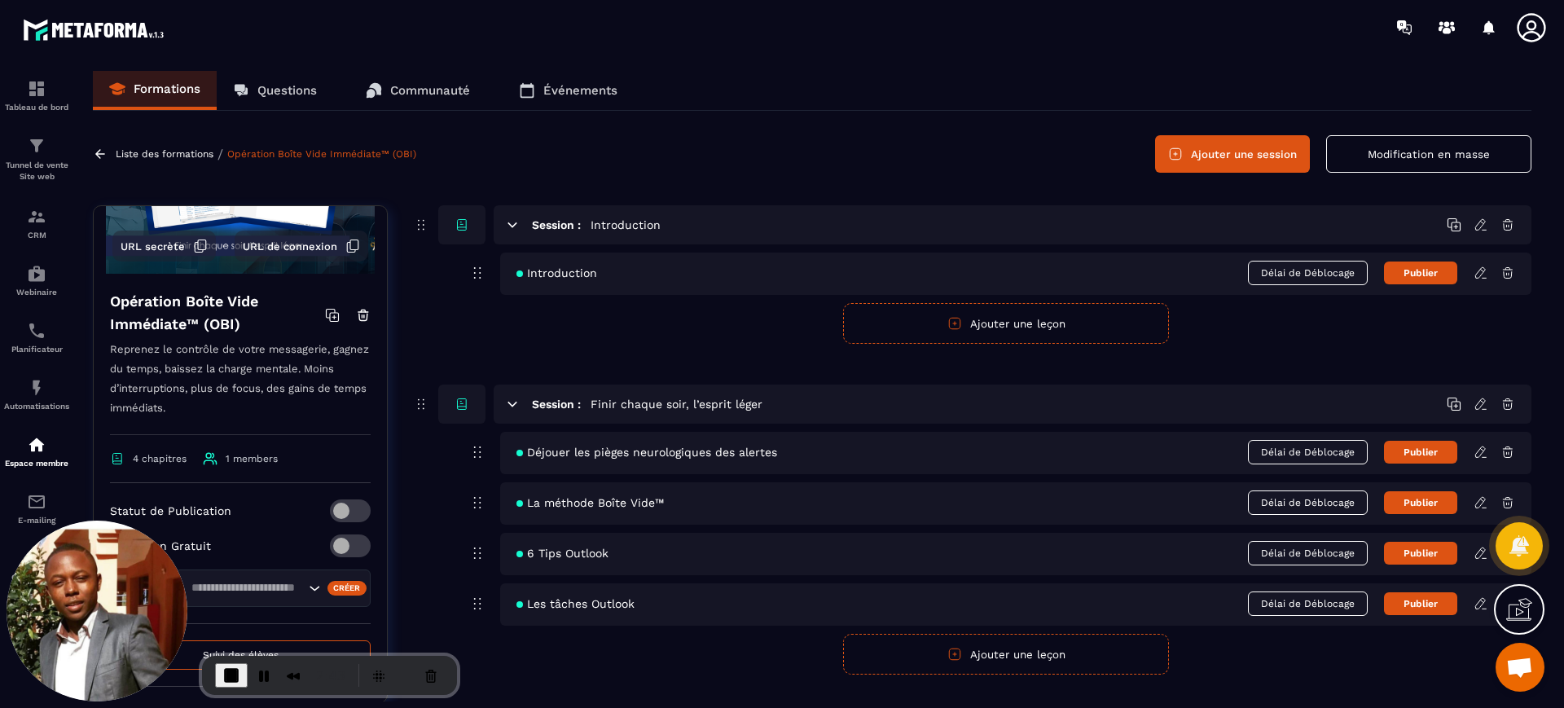
scroll to position [152, 0]
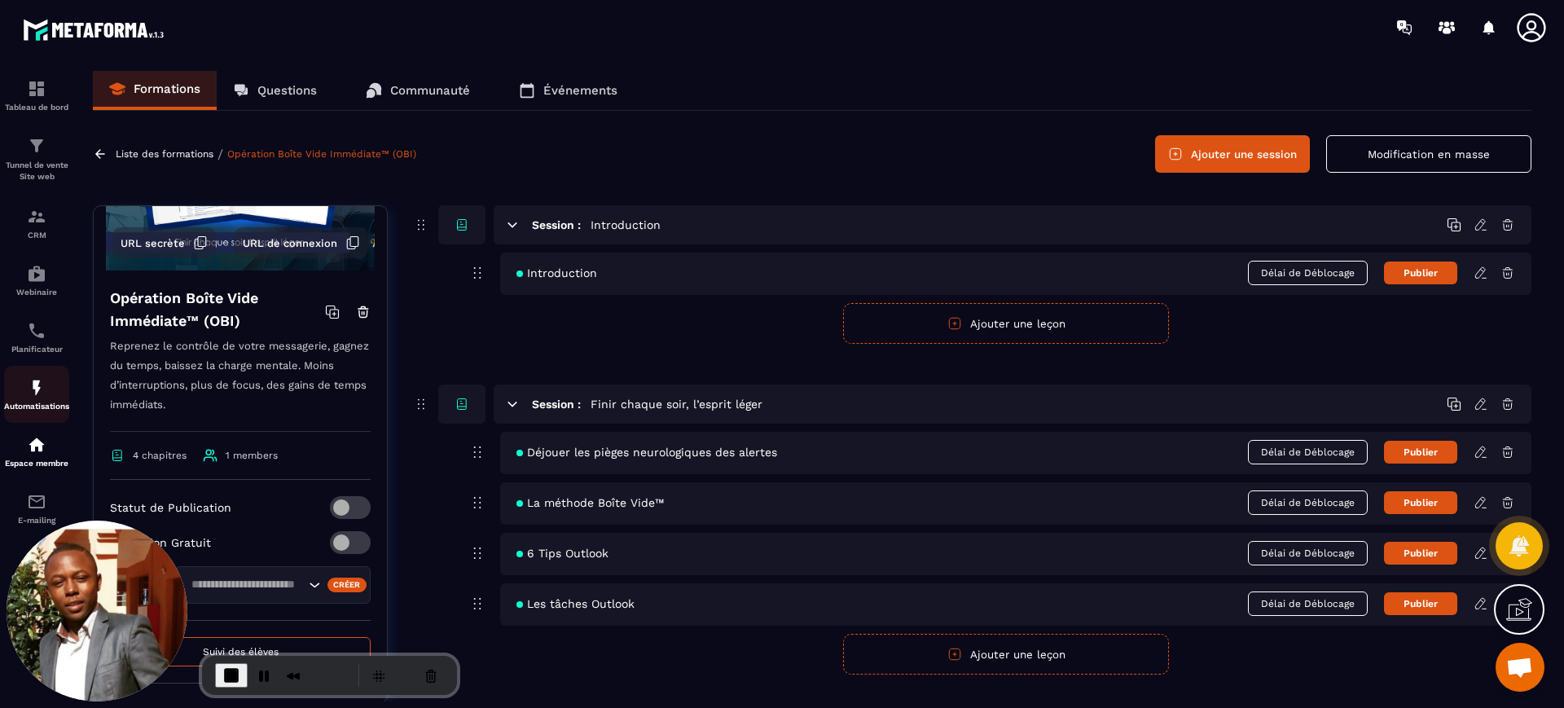
click at [34, 392] on img at bounding box center [37, 388] width 20 height 20
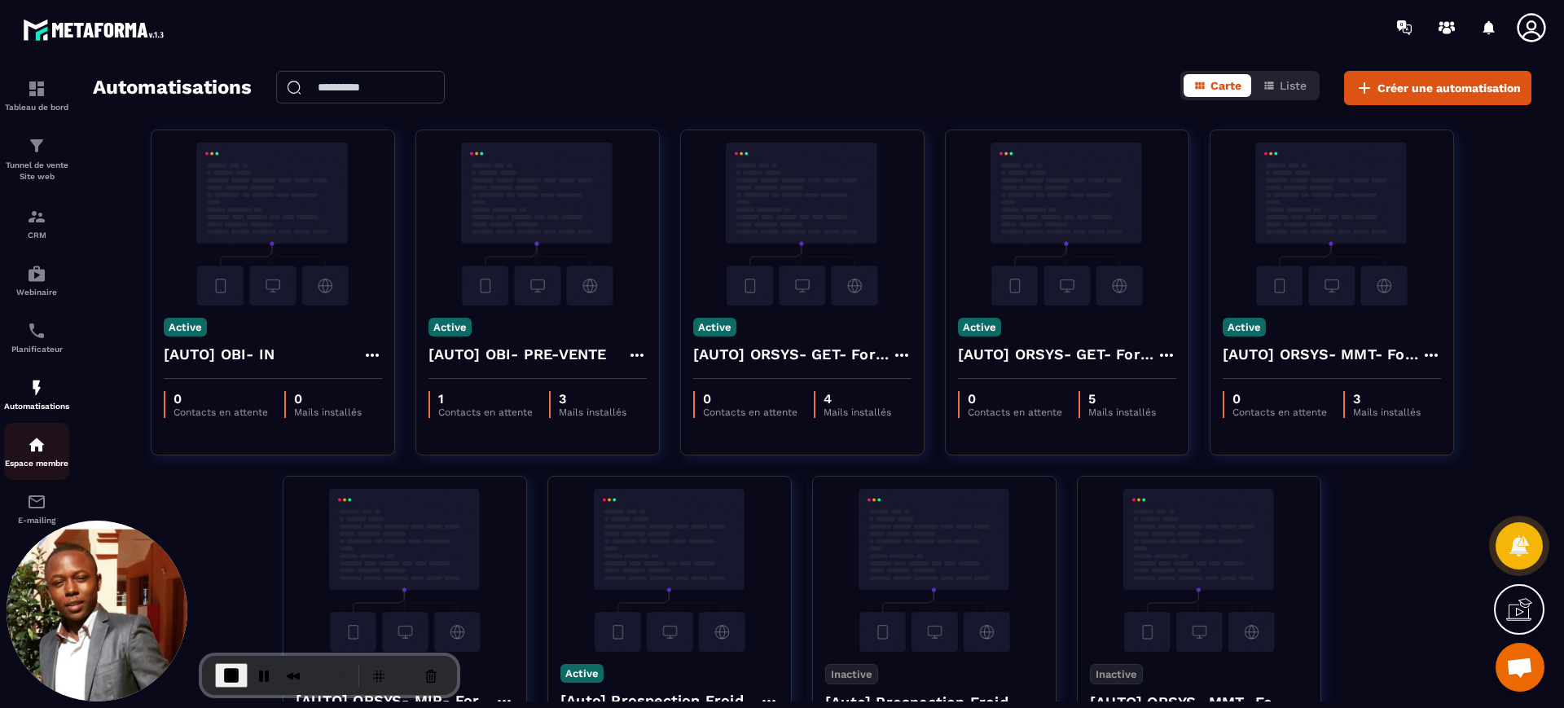
click at [37, 457] on div "Espace membre" at bounding box center [36, 451] width 65 height 33
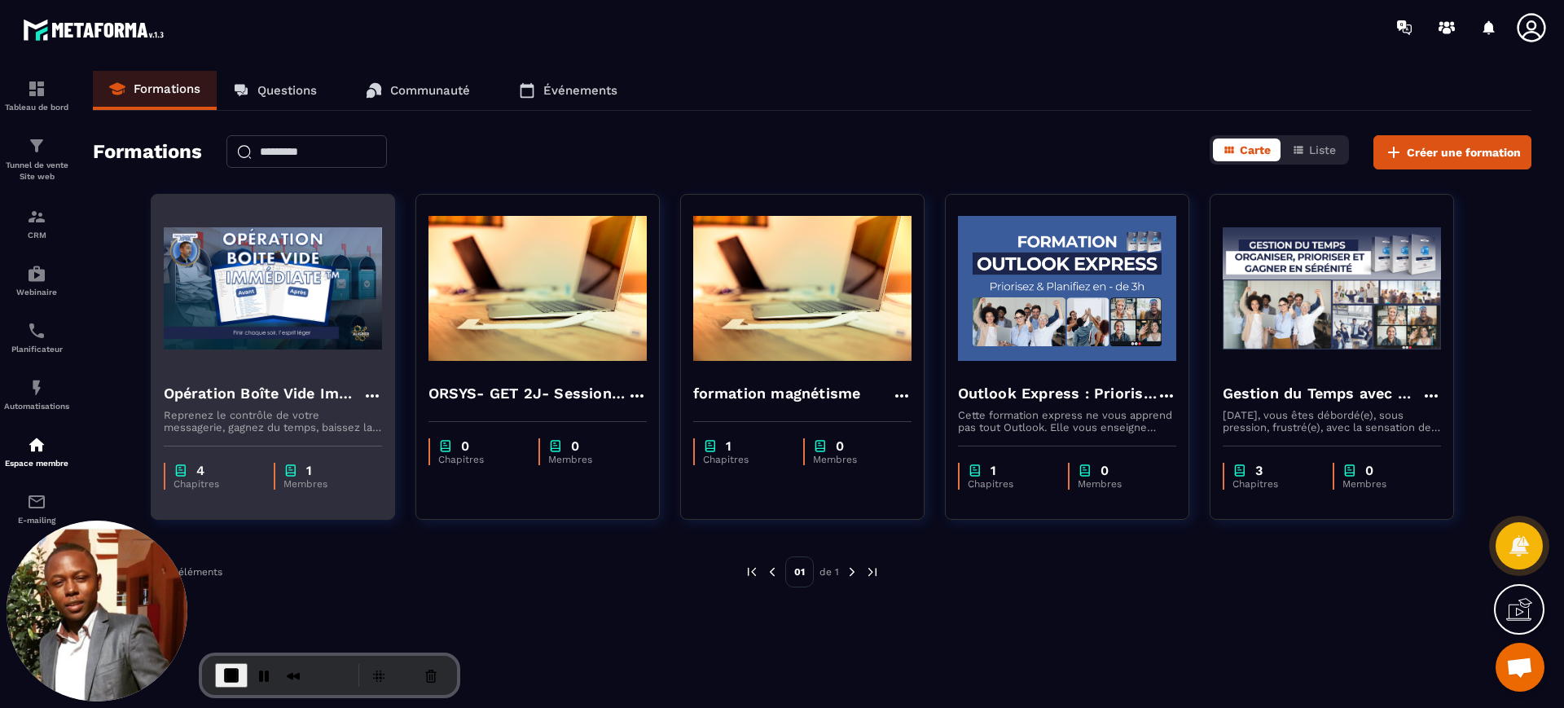
click at [300, 400] on h4 "Opération Boîte Vide Immédiate™ (OBI)" at bounding box center [263, 393] width 199 height 23
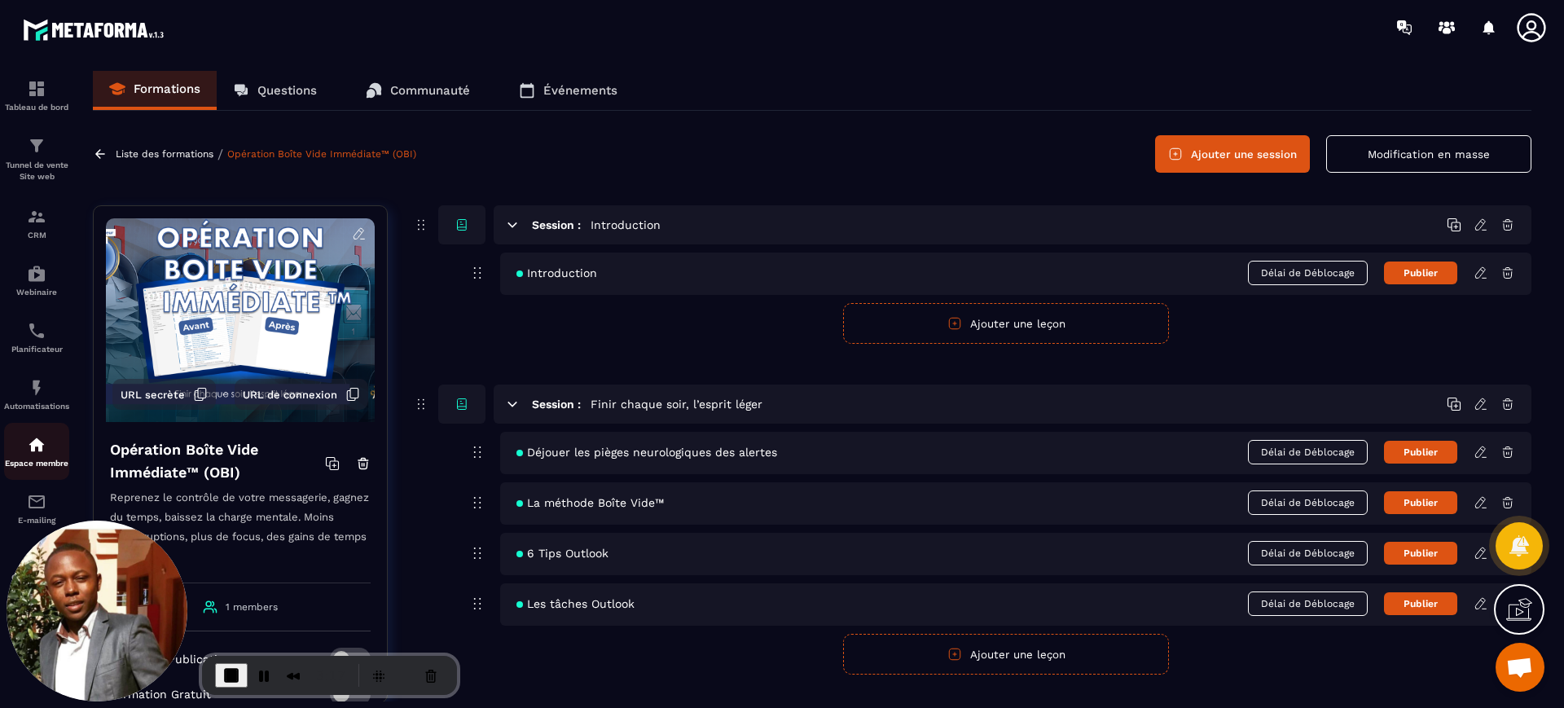
click at [40, 455] on div "Espace membre" at bounding box center [36, 451] width 65 height 33
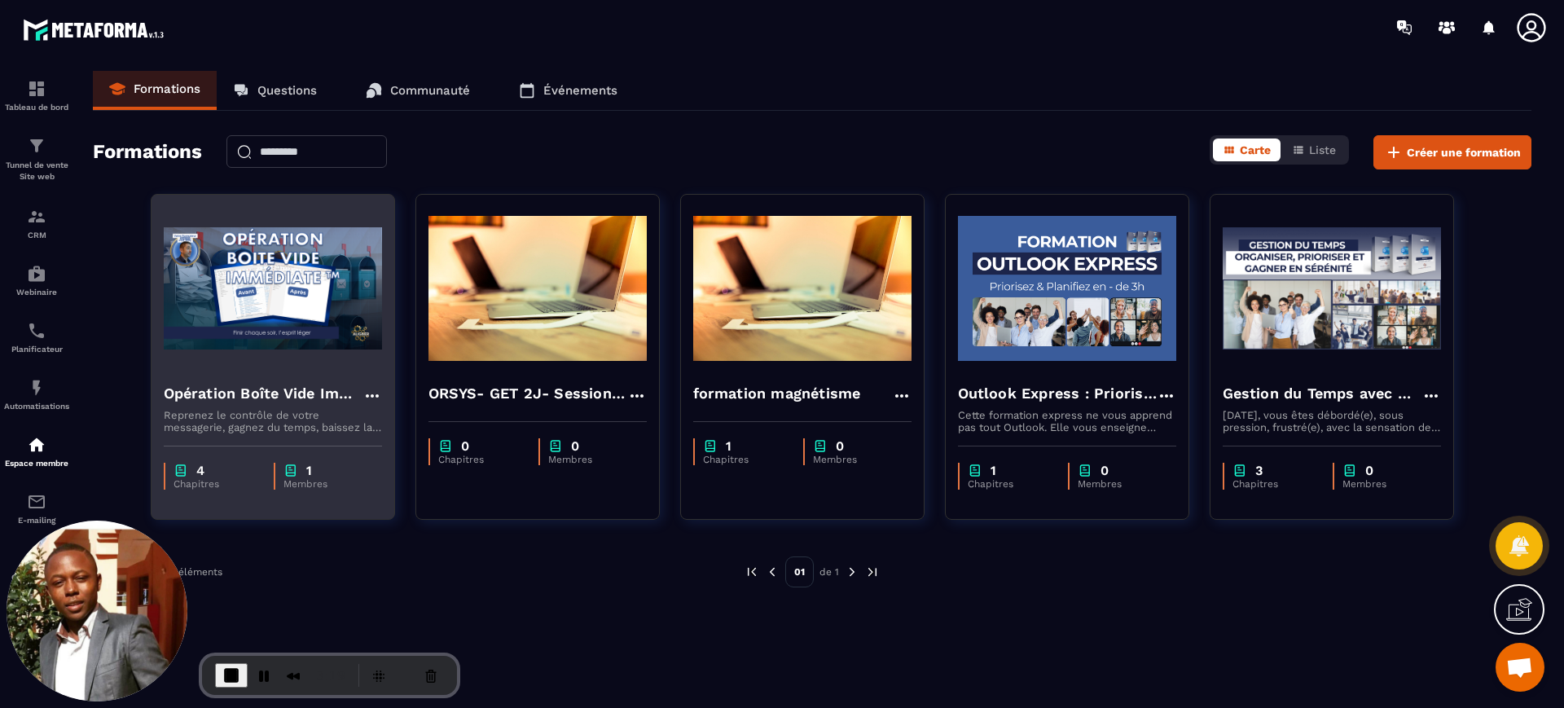
click at [293, 398] on h4 "Opération Boîte Vide Immédiate™ (OBI)" at bounding box center [263, 393] width 199 height 23
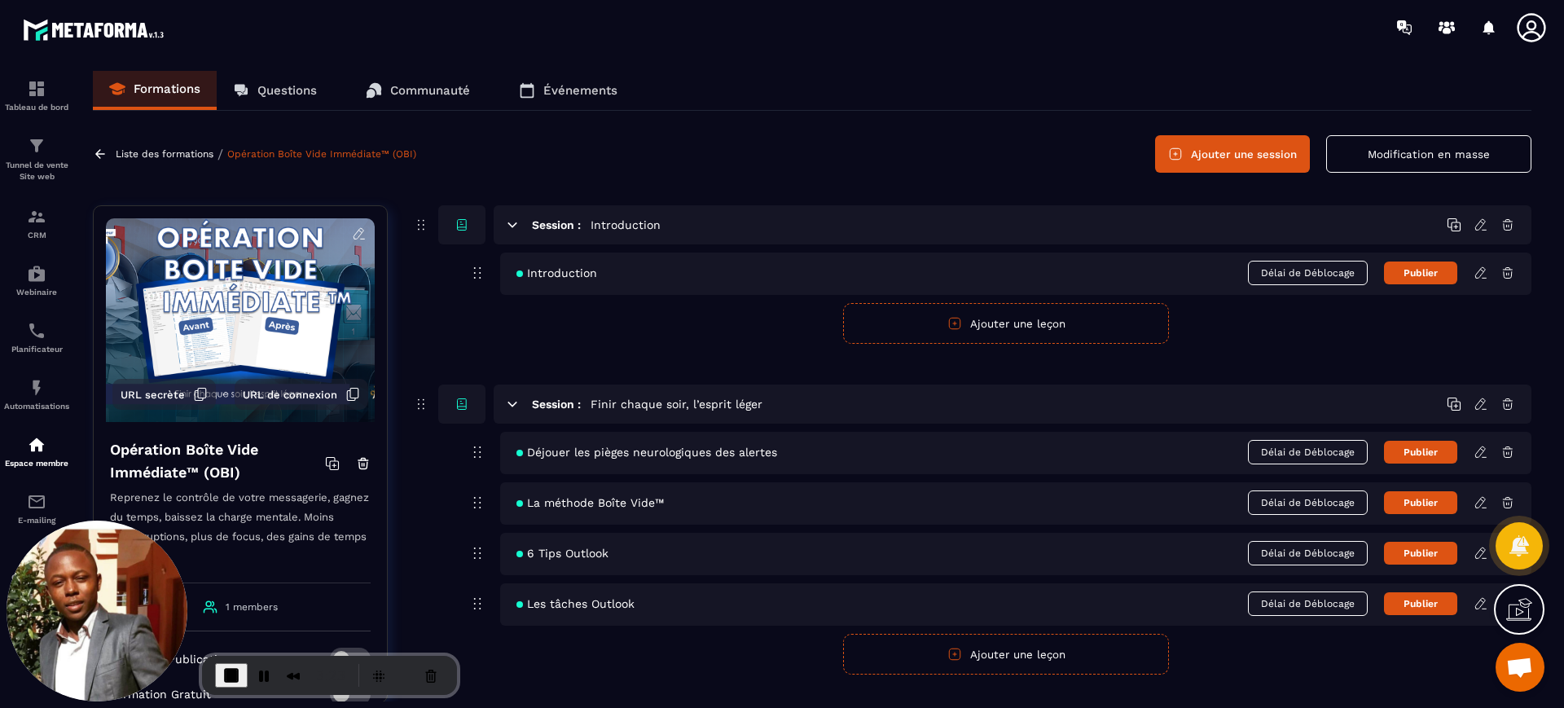
click at [270, 392] on span "URL de connexion" at bounding box center [290, 395] width 95 height 12
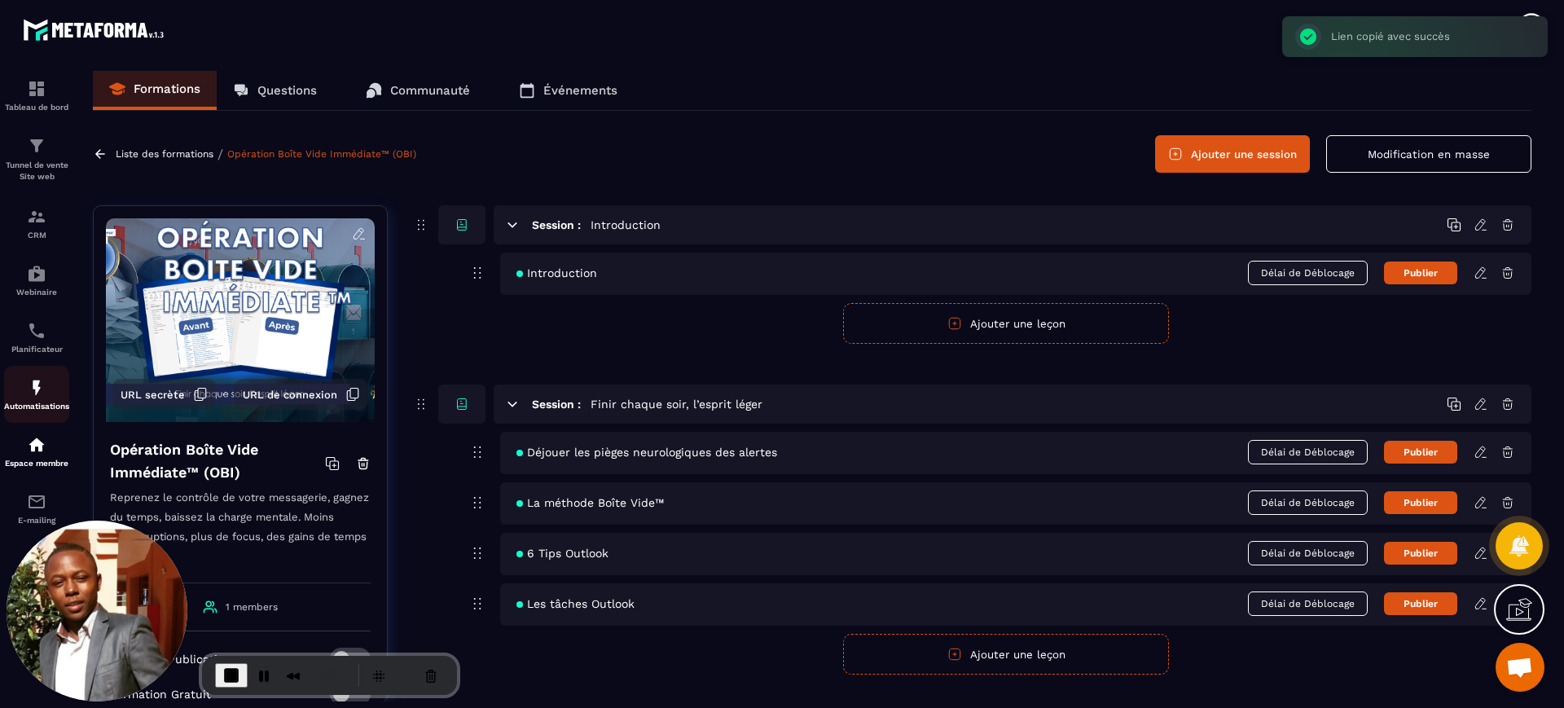
click at [42, 393] on img at bounding box center [37, 388] width 20 height 20
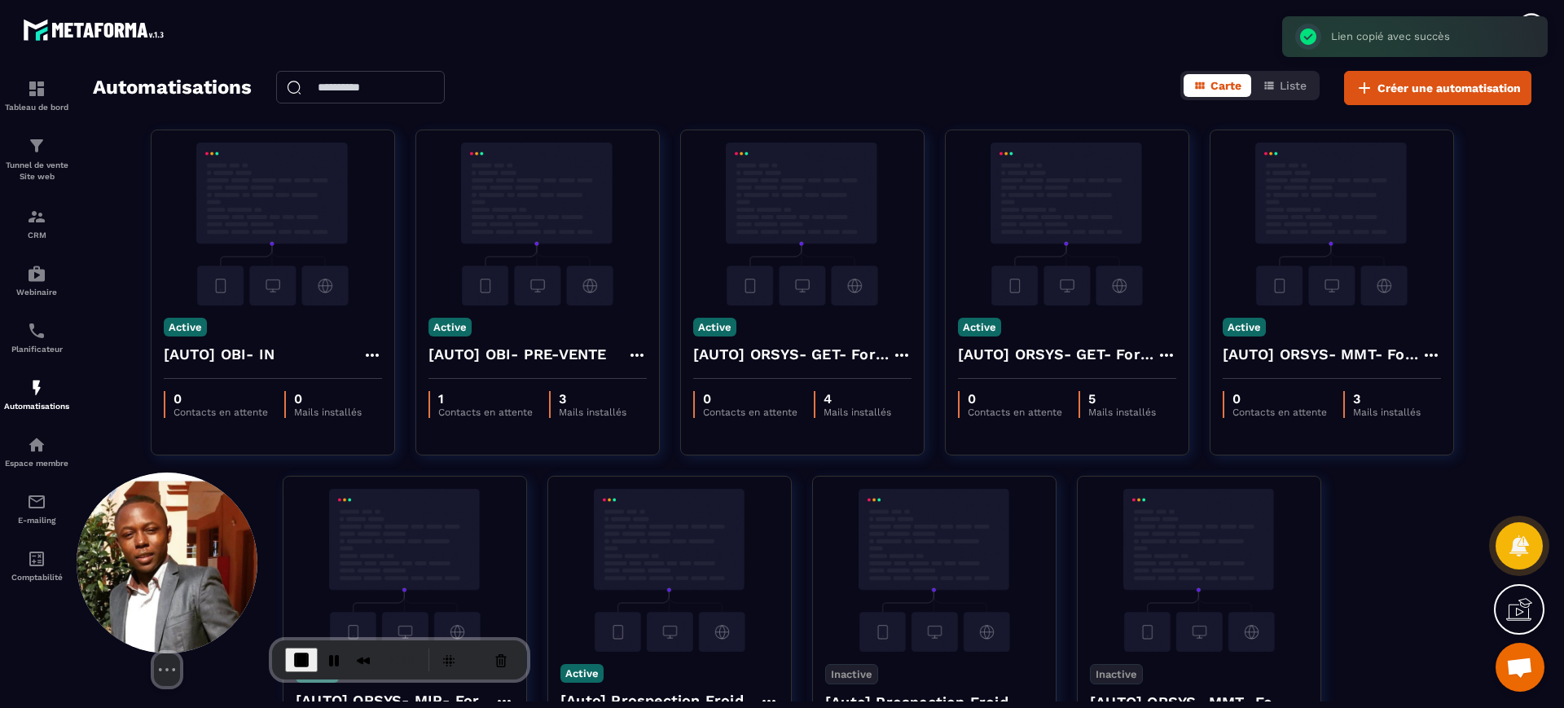
drag, startPoint x: 55, startPoint y: 605, endPoint x: 174, endPoint y: 591, distance: 119.7
click at [174, 591] on img at bounding box center [167, 563] width 181 height 181
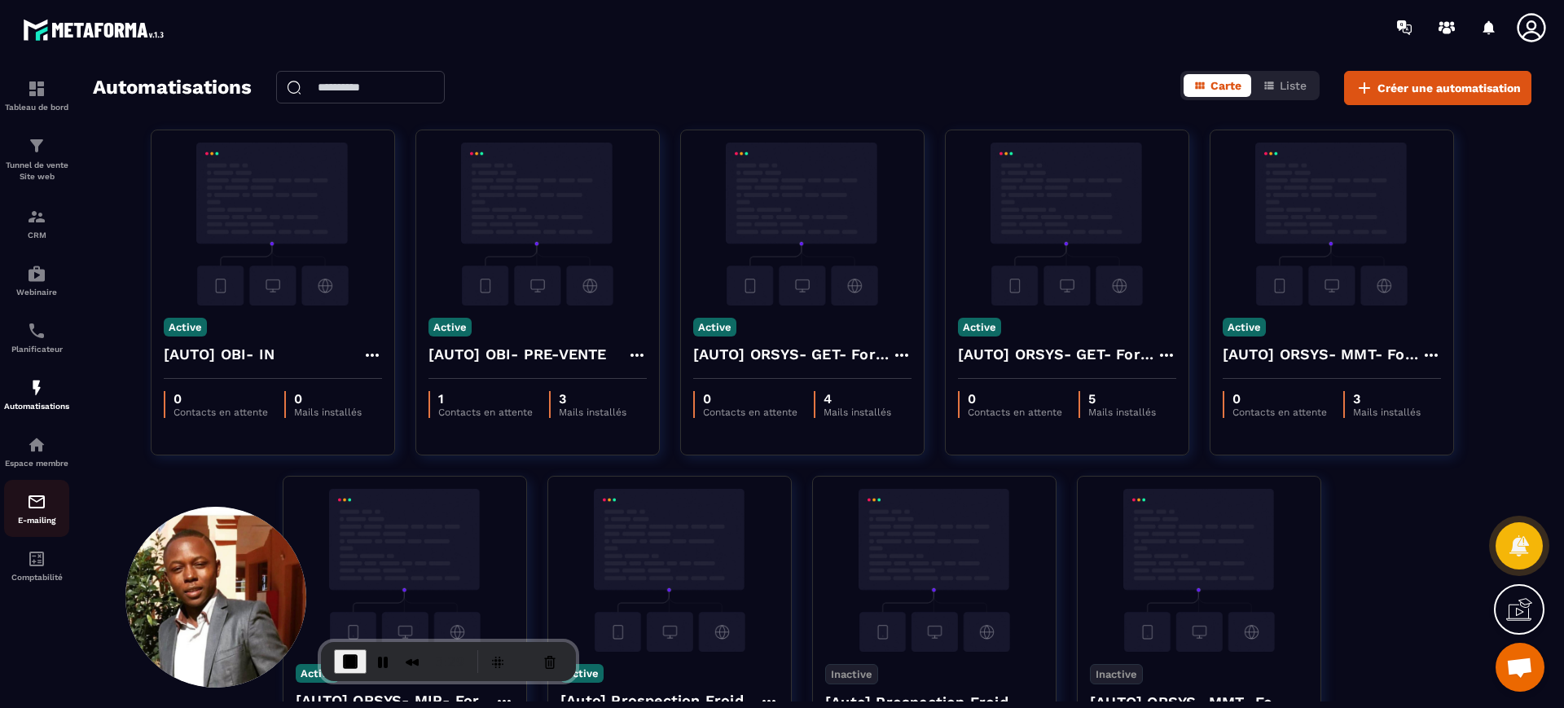
click at [36, 512] on div "E-mailing" at bounding box center [36, 508] width 65 height 33
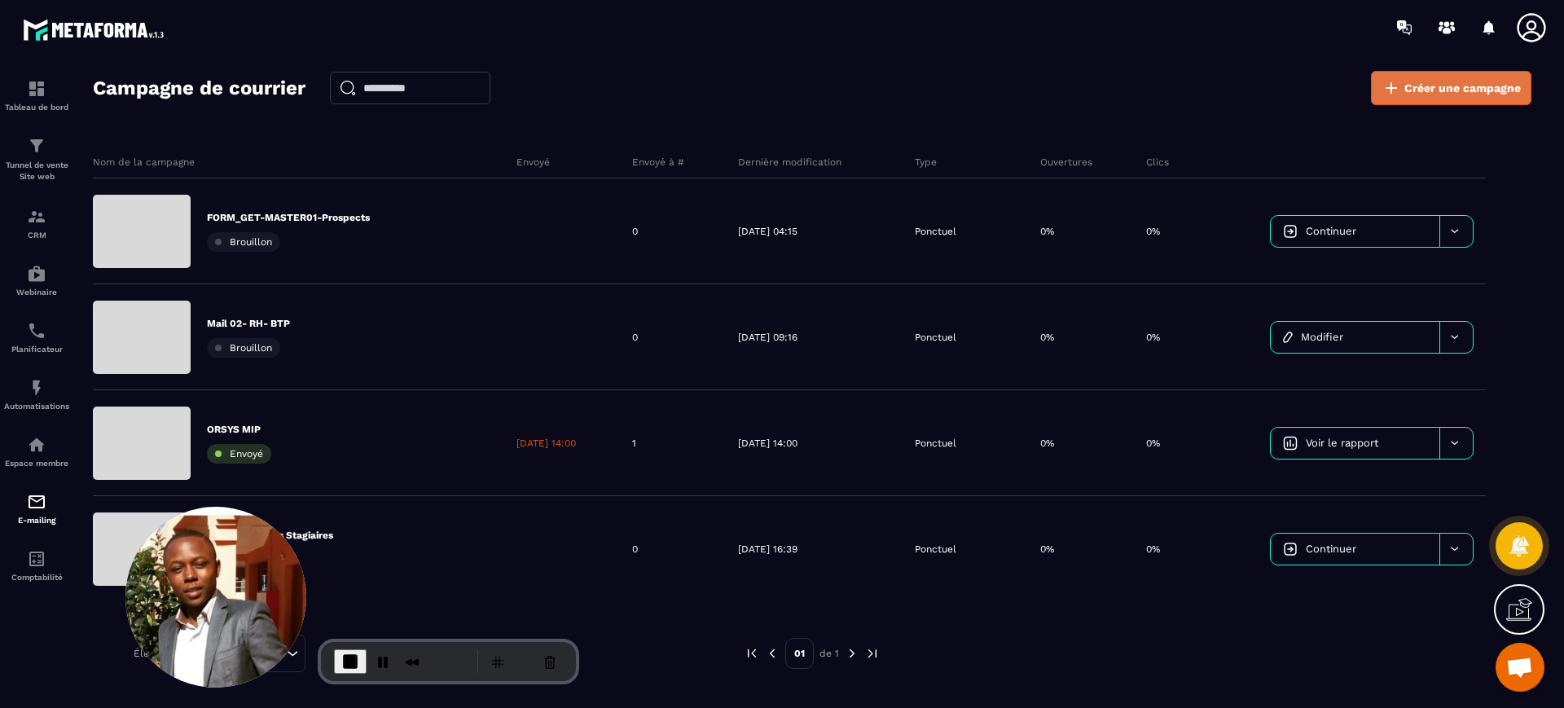
click at [1422, 83] on span "Créer une campagne" at bounding box center [1463, 88] width 116 height 16
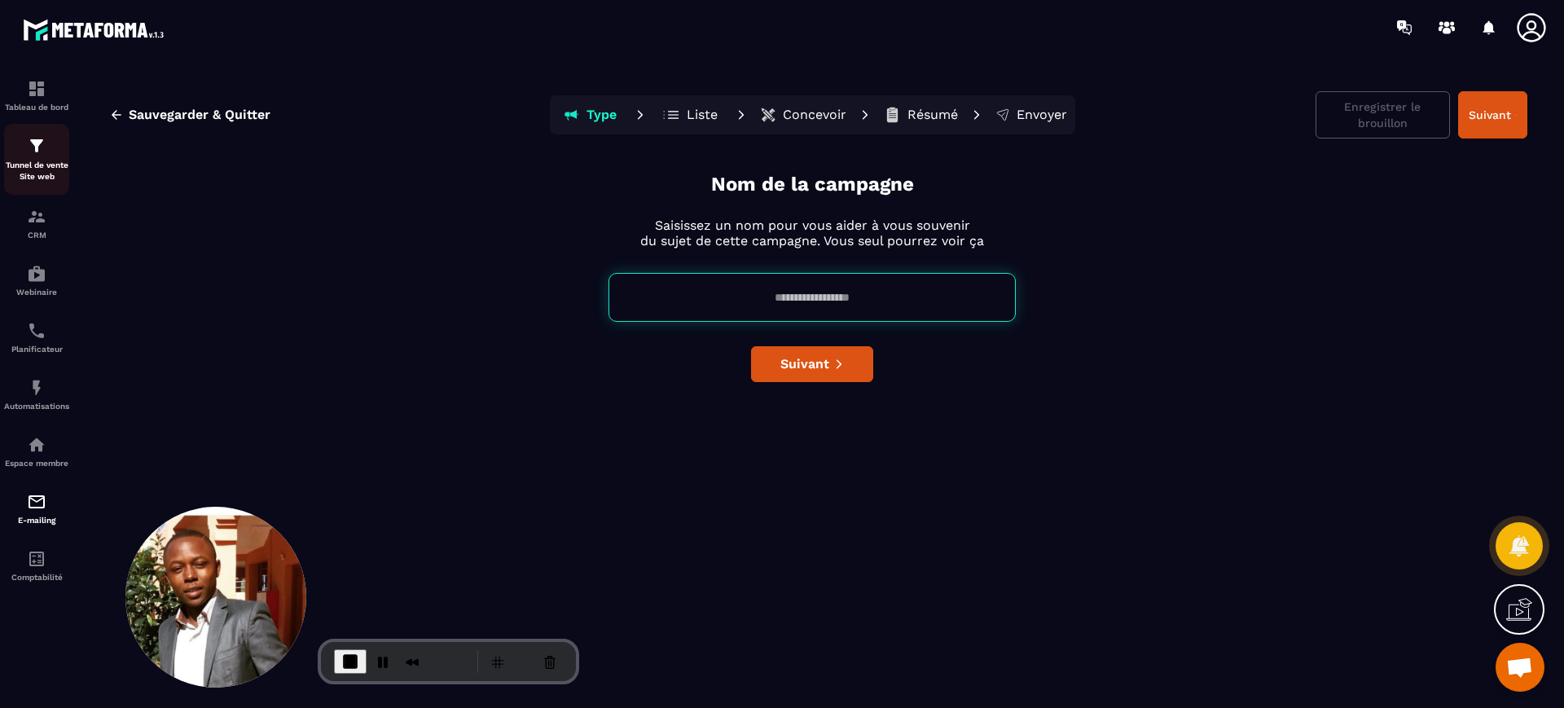
click at [24, 160] on p "Tunnel de vente Site web" at bounding box center [36, 171] width 65 height 23
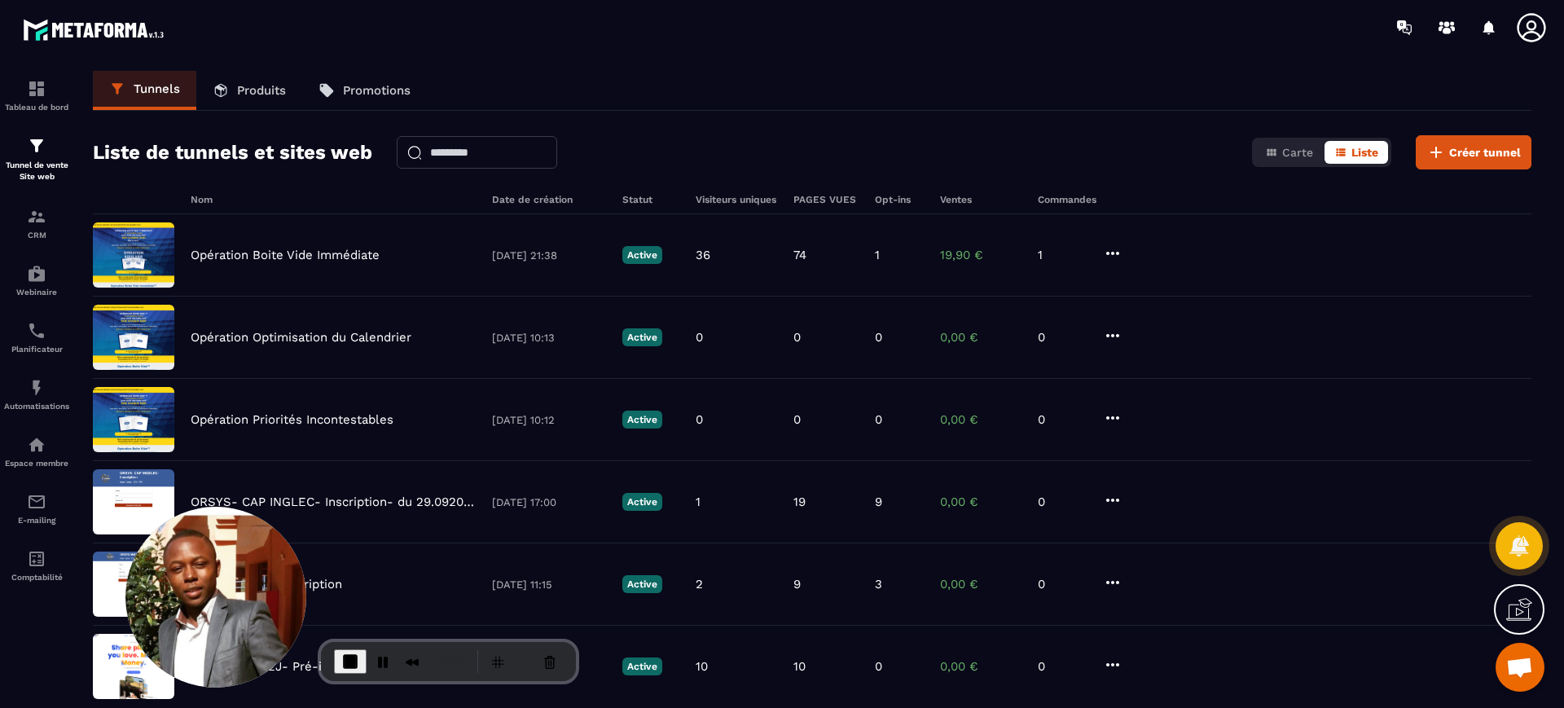
click at [248, 94] on p "Produits" at bounding box center [261, 90] width 49 height 15
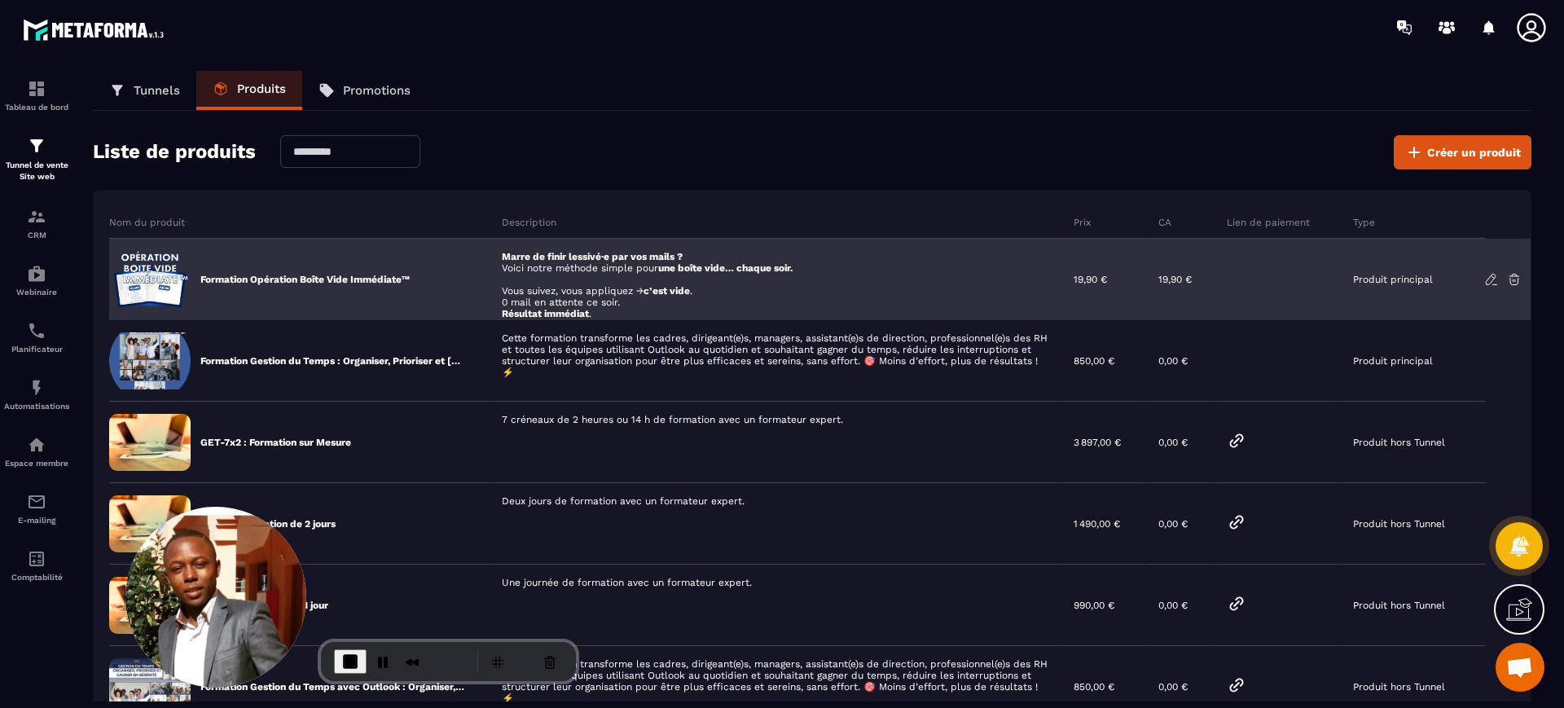
click at [1490, 275] on icon at bounding box center [1491, 279] width 15 height 15
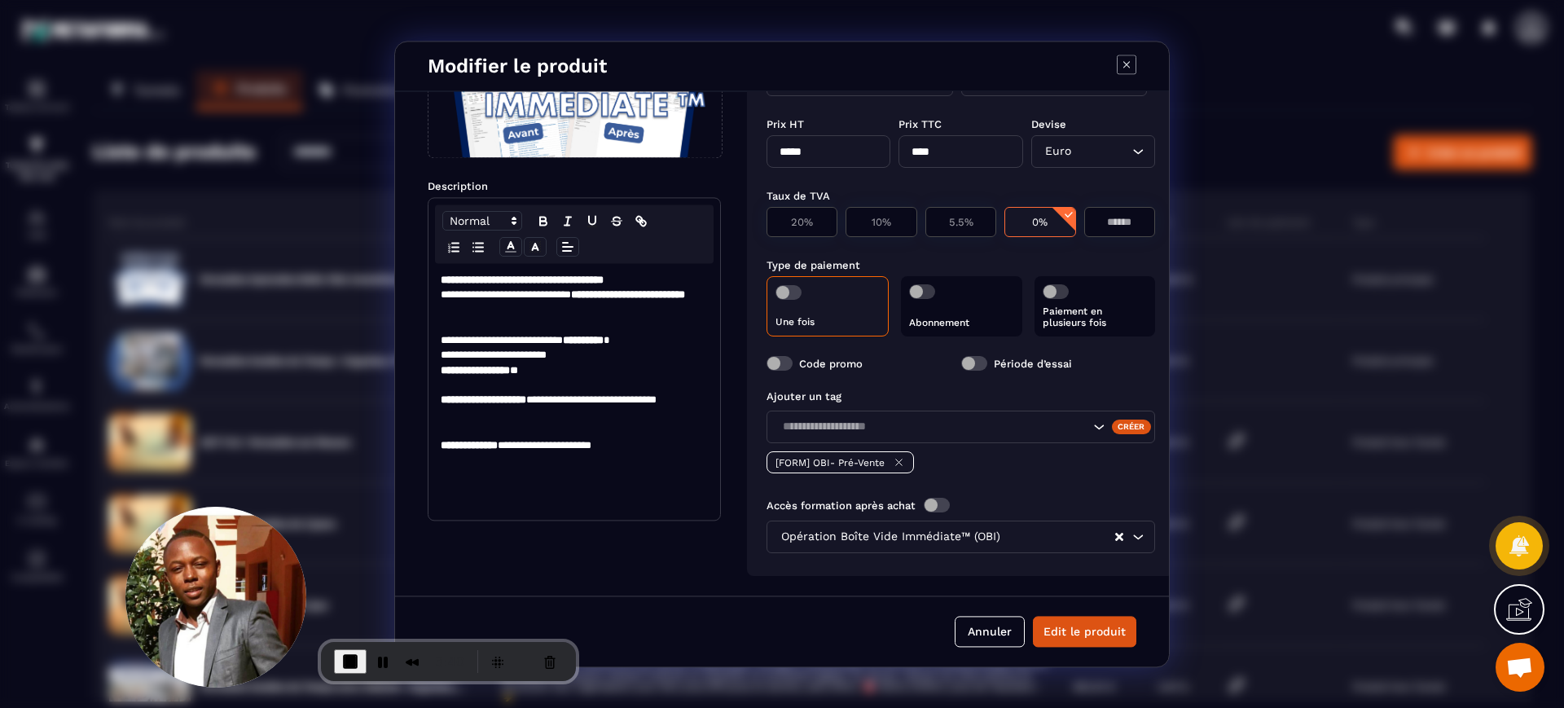
scroll to position [167, 0]
click at [1124, 66] on icon "Modal window" at bounding box center [1126, 64] width 7 height 7
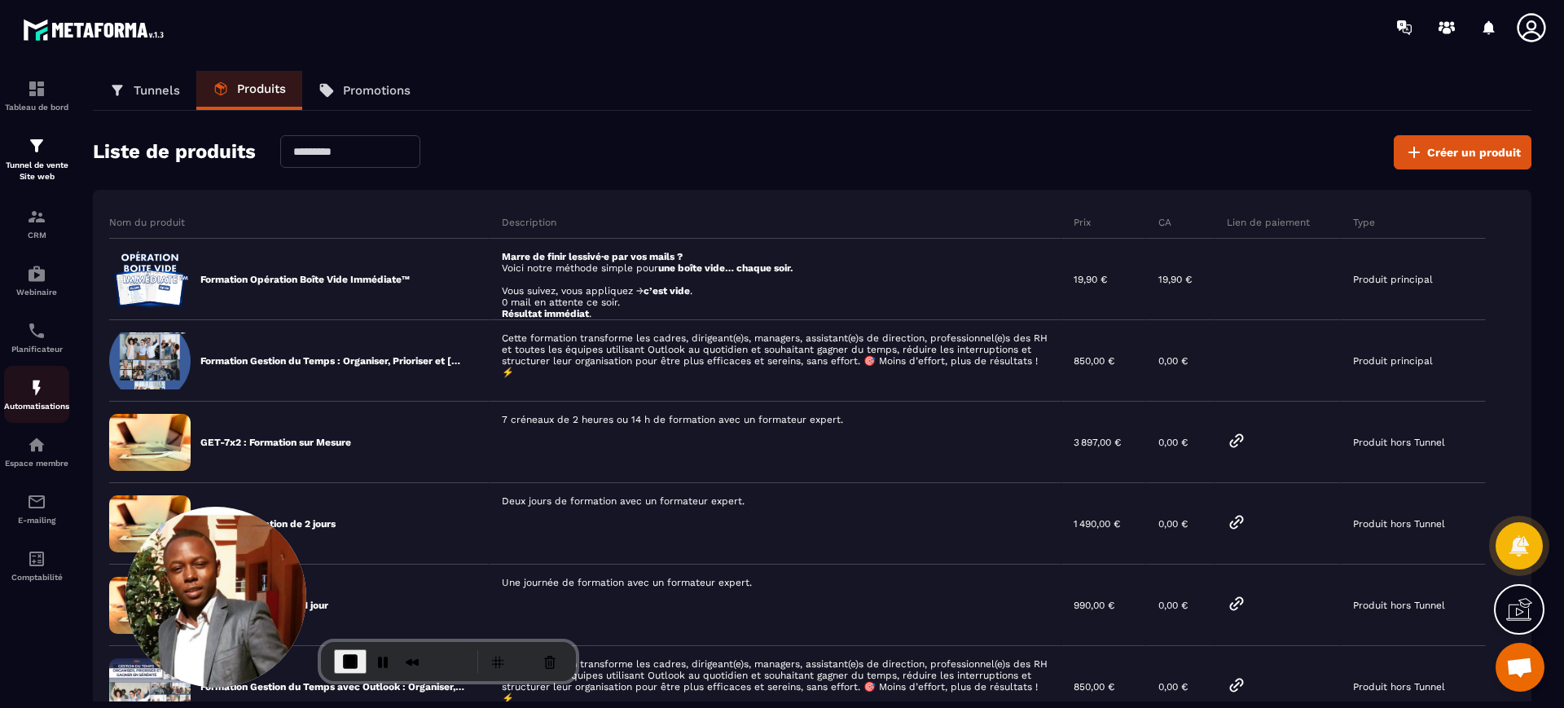
click at [27, 388] on img at bounding box center [37, 388] width 20 height 20
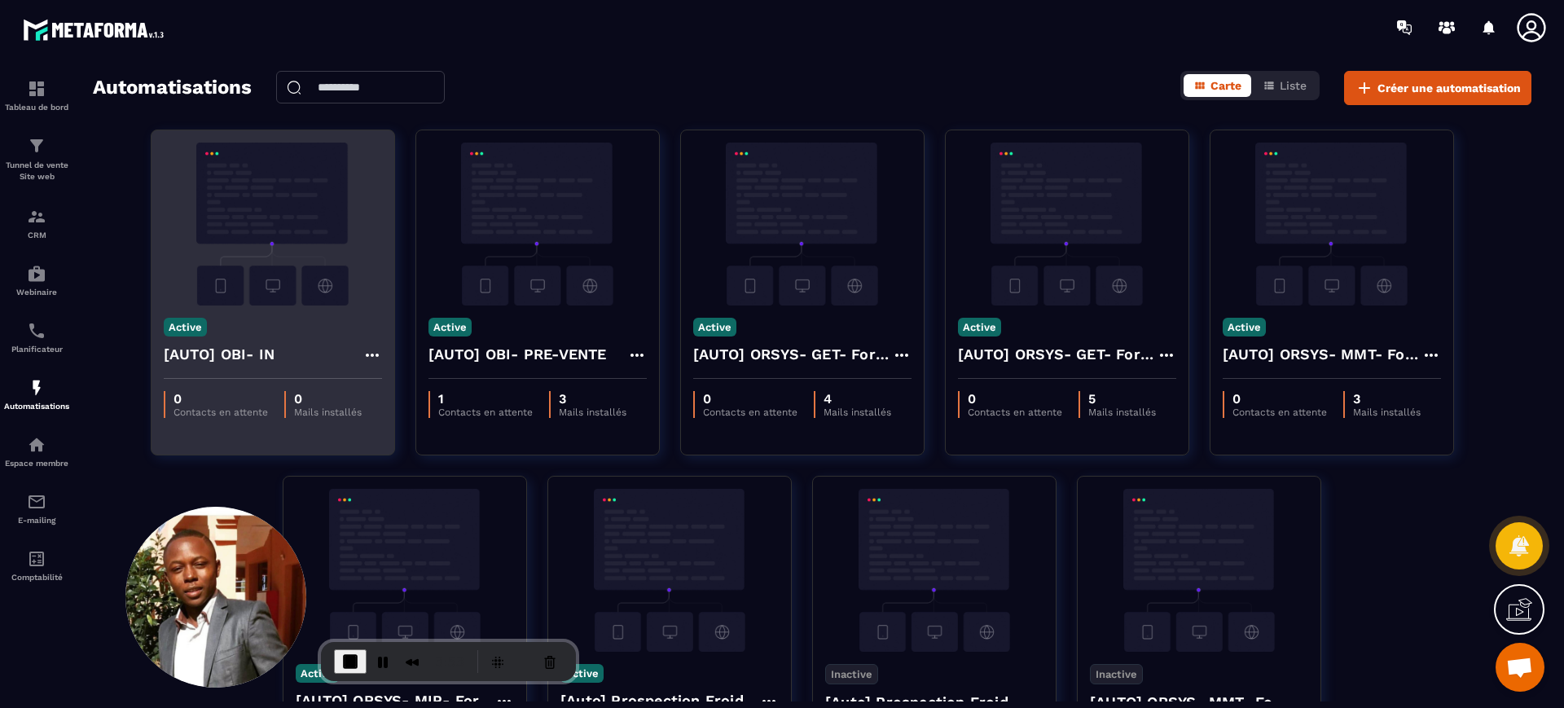
click at [287, 319] on div "Active [AUTO] OBI- IN" at bounding box center [273, 342] width 243 height 73
click at [283, 206] on img at bounding box center [273, 224] width 218 height 163
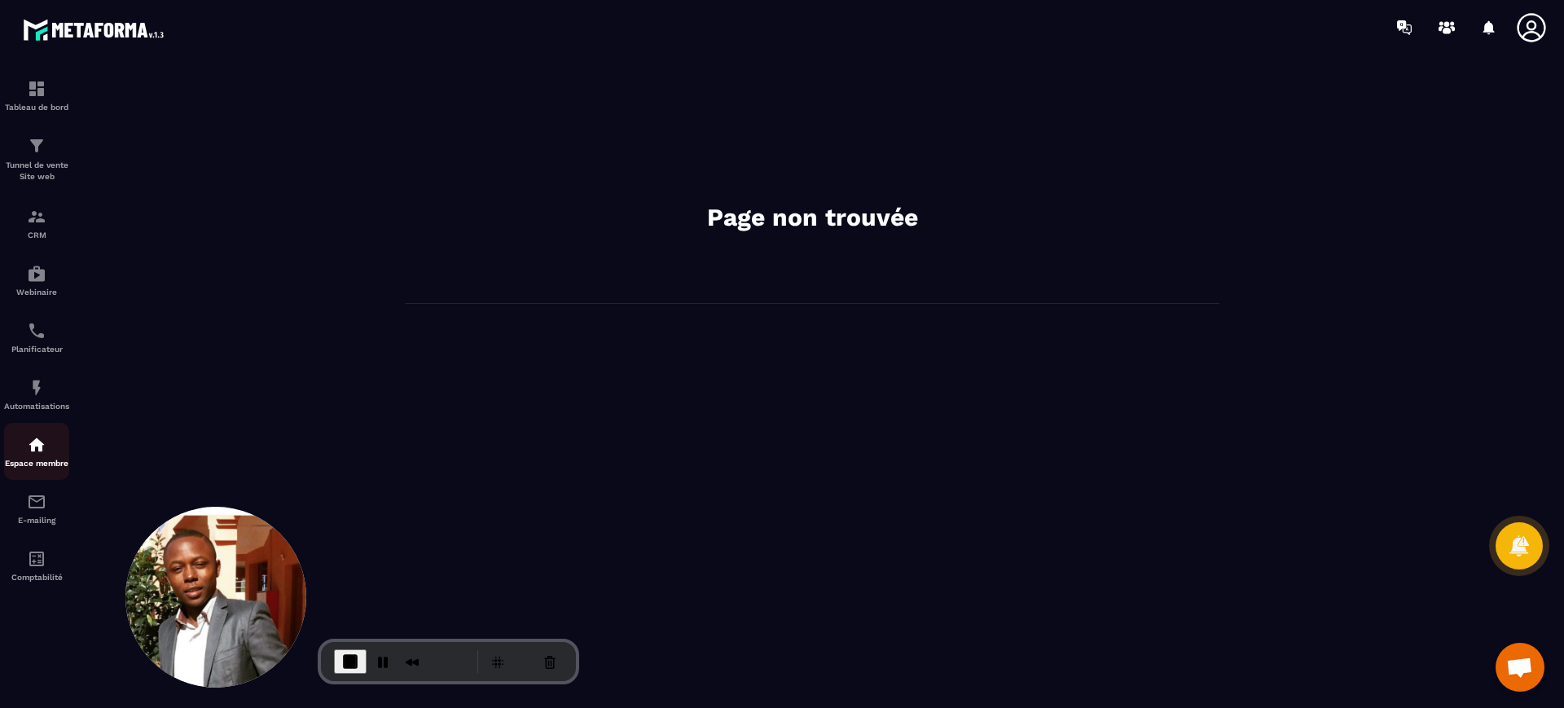
click at [32, 447] on img at bounding box center [37, 445] width 20 height 20
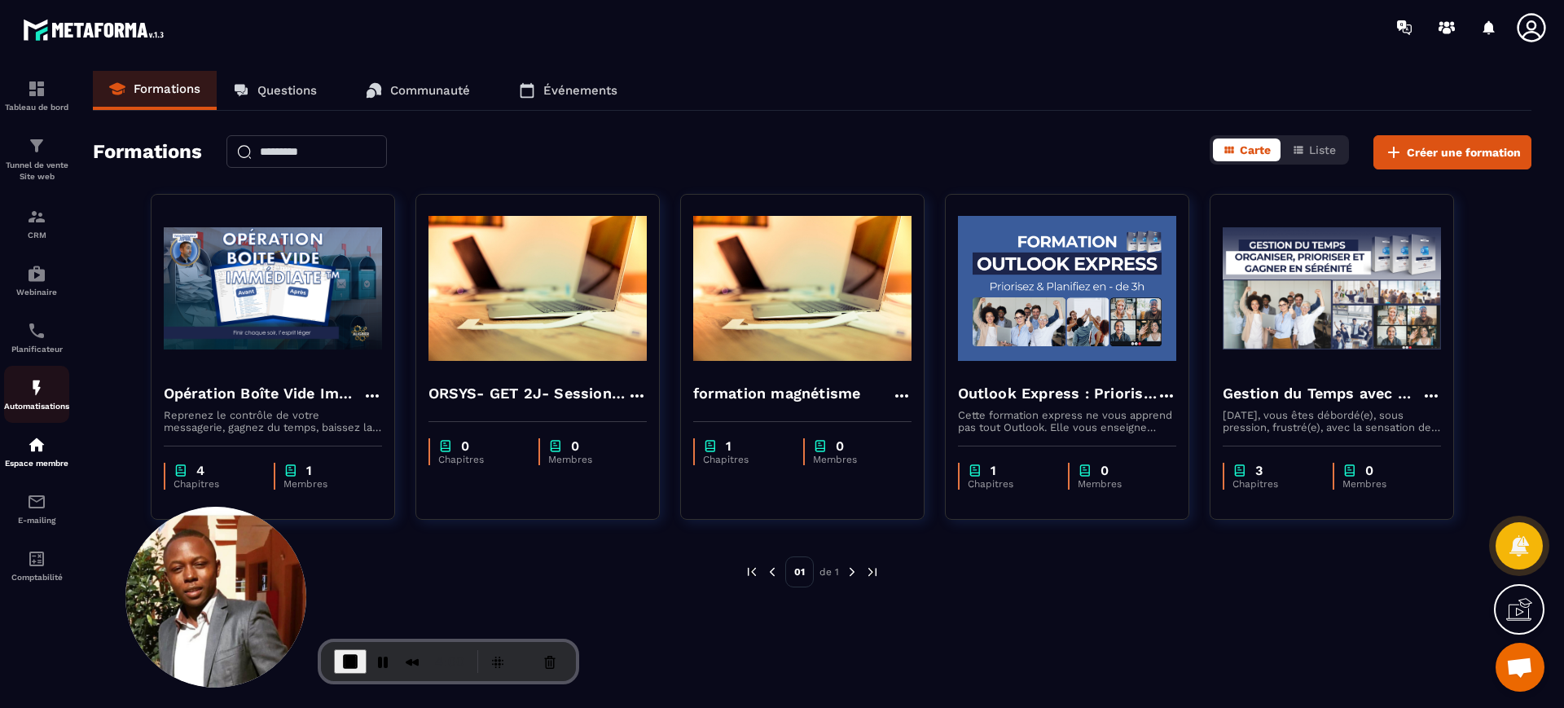
click at [55, 382] on div "Automatisations" at bounding box center [36, 394] width 65 height 33
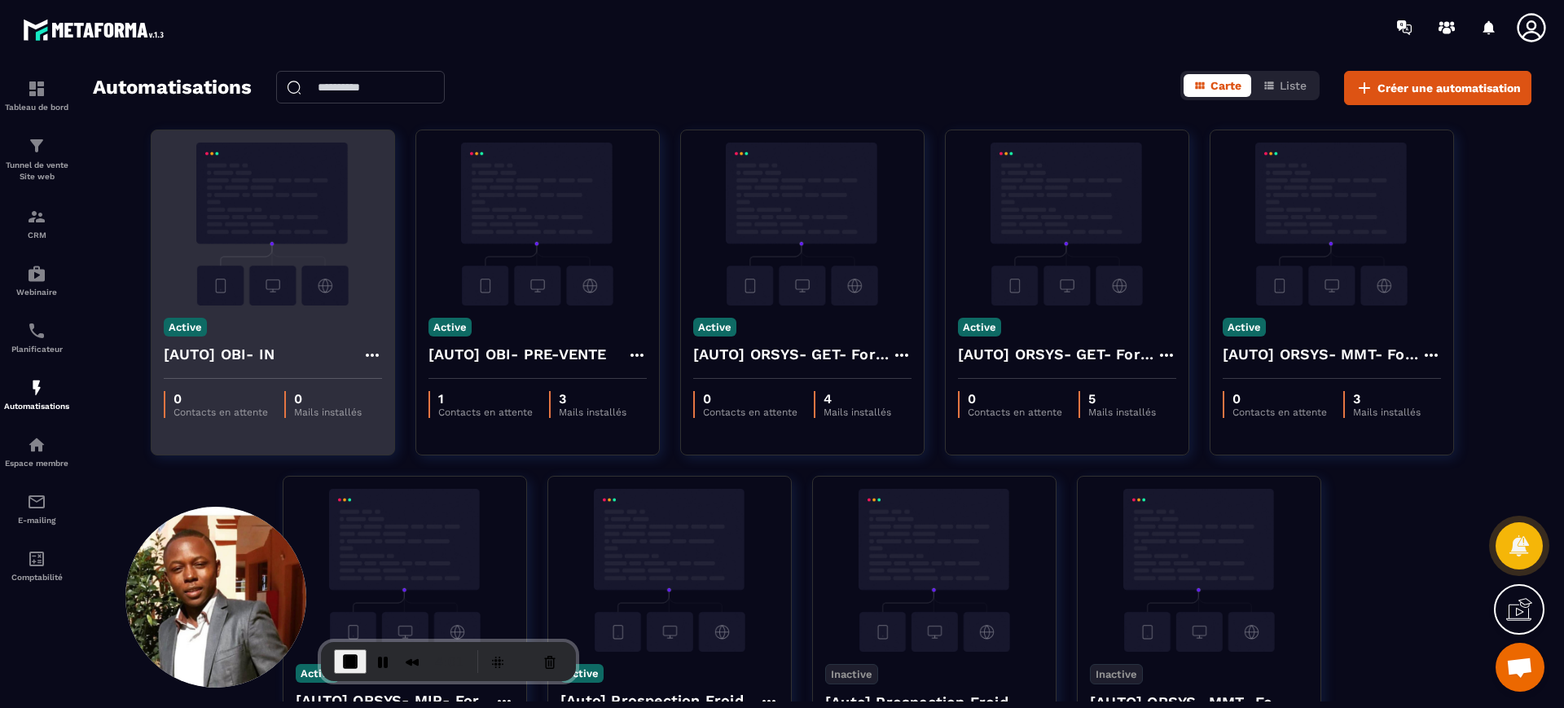
click at [316, 290] on img at bounding box center [273, 224] width 218 height 163
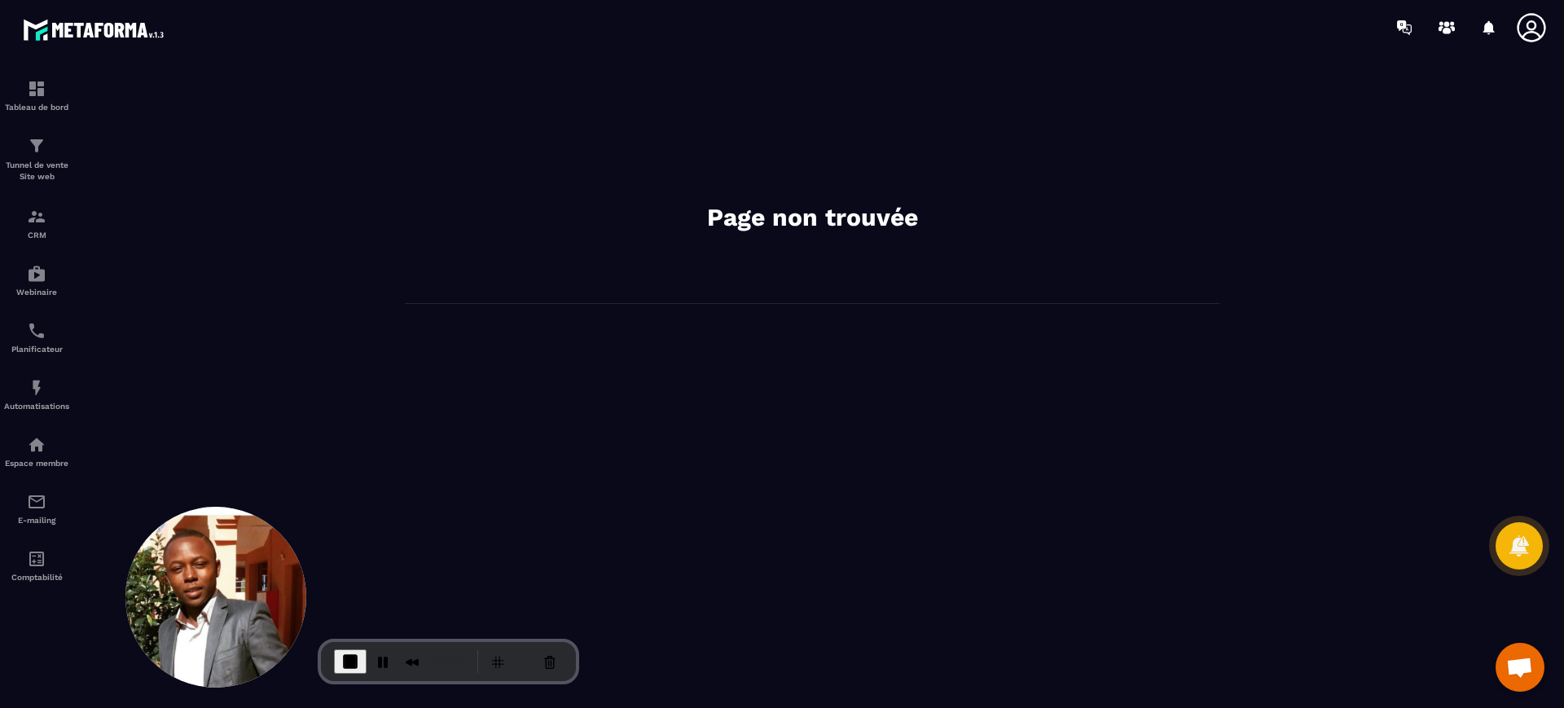
click at [1534, 24] on icon at bounding box center [1531, 27] width 33 height 33
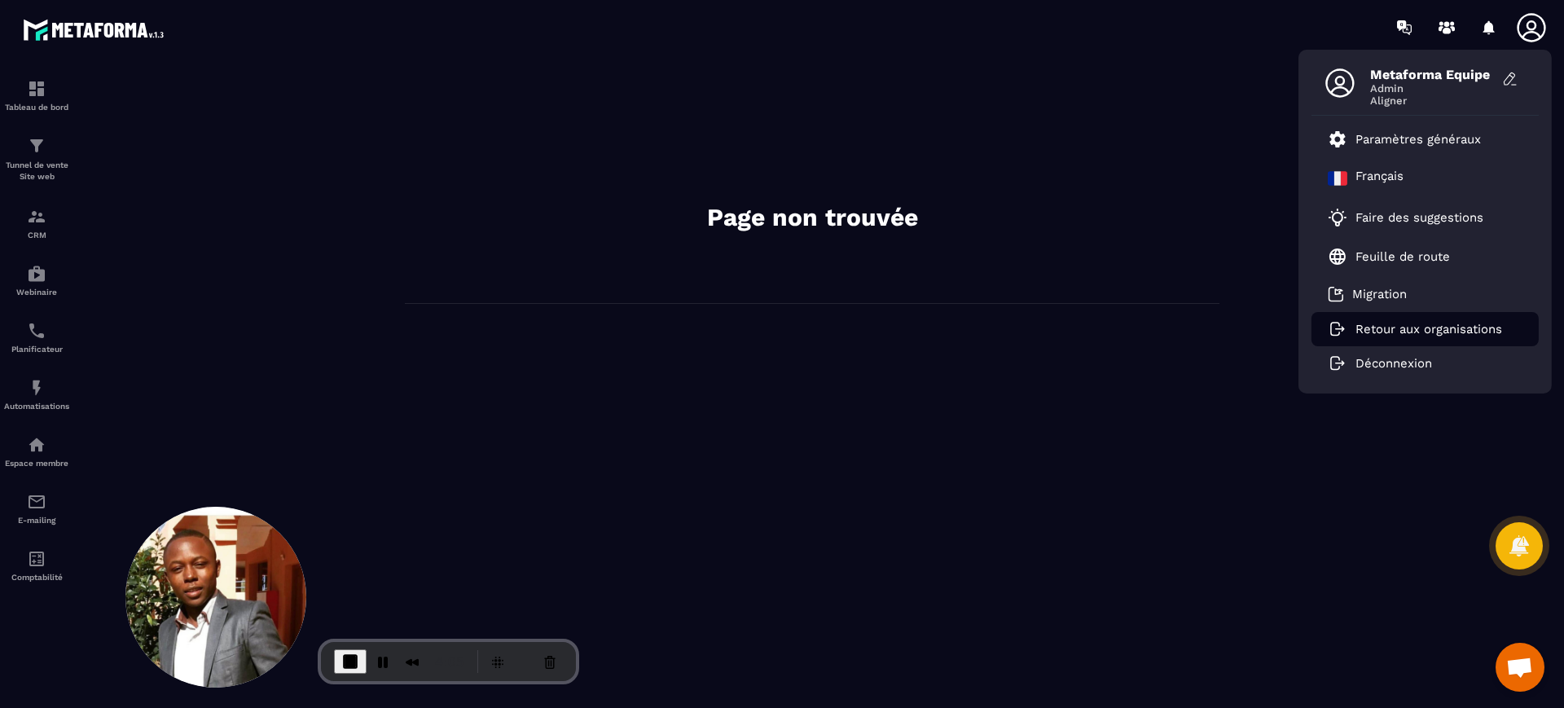
click at [1374, 318] on li "Retour aux organisations" at bounding box center [1425, 329] width 227 height 34
click at [1439, 325] on p "Retour aux organisations" at bounding box center [1429, 329] width 147 height 15
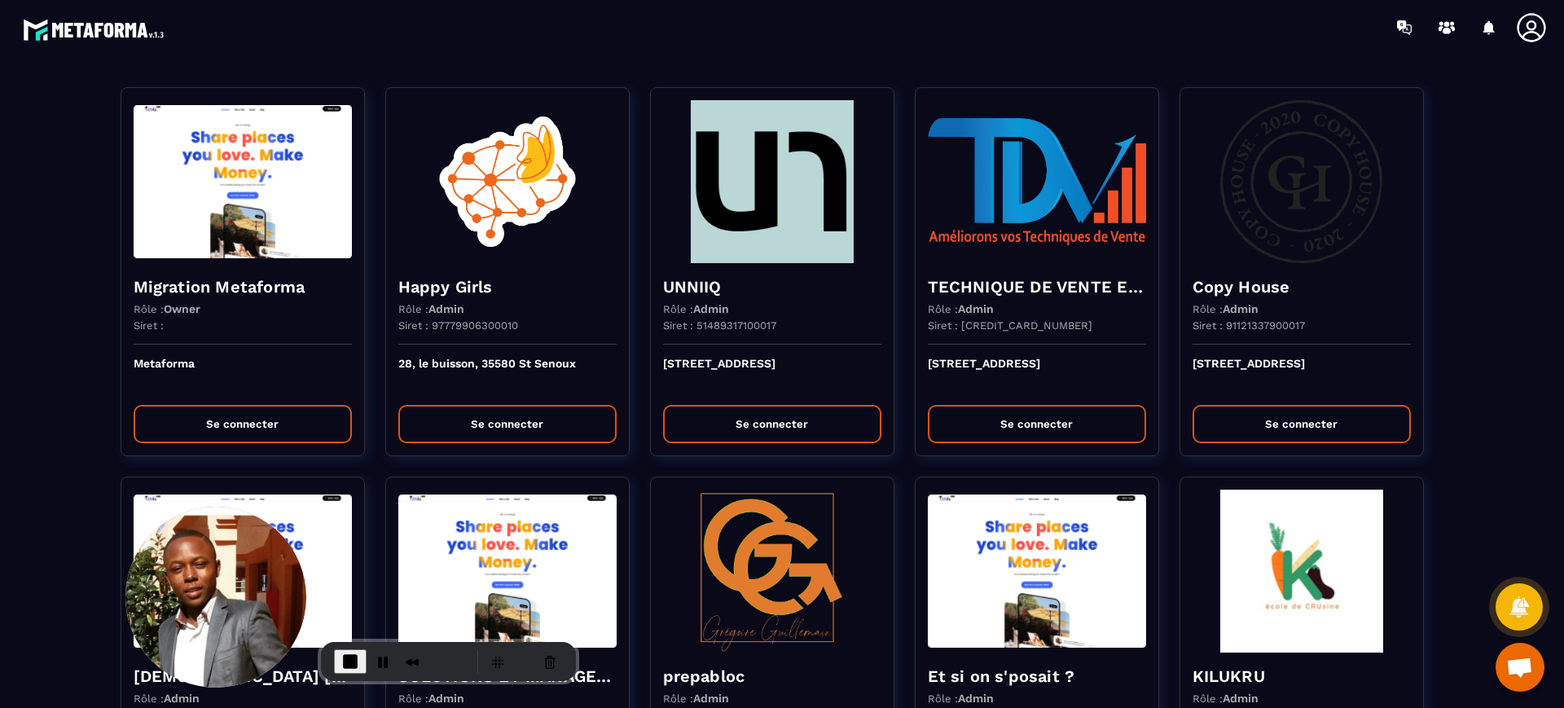
scroll to position [668, 0]
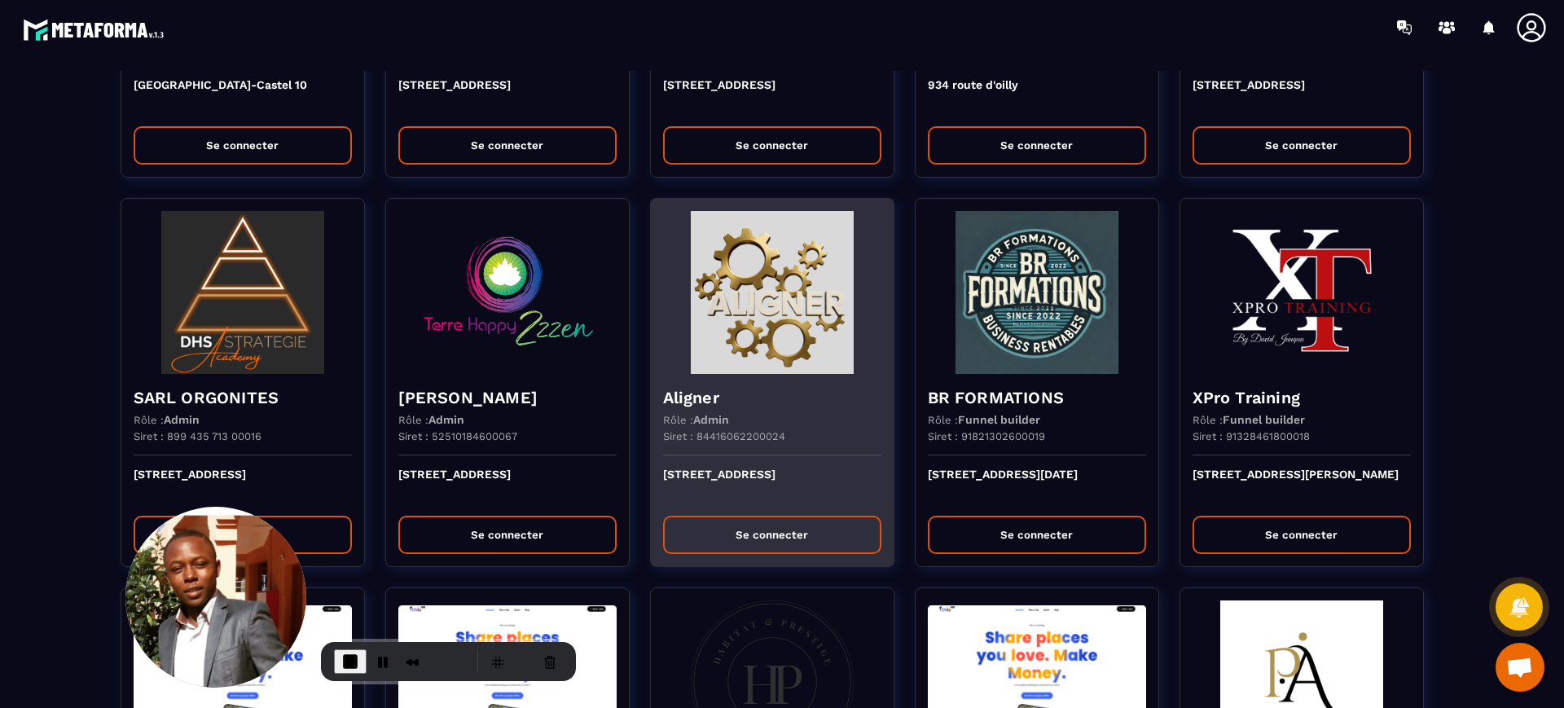
click at [760, 355] on img at bounding box center [772, 292] width 218 height 163
